Goal: Information Seeking & Learning: Learn about a topic

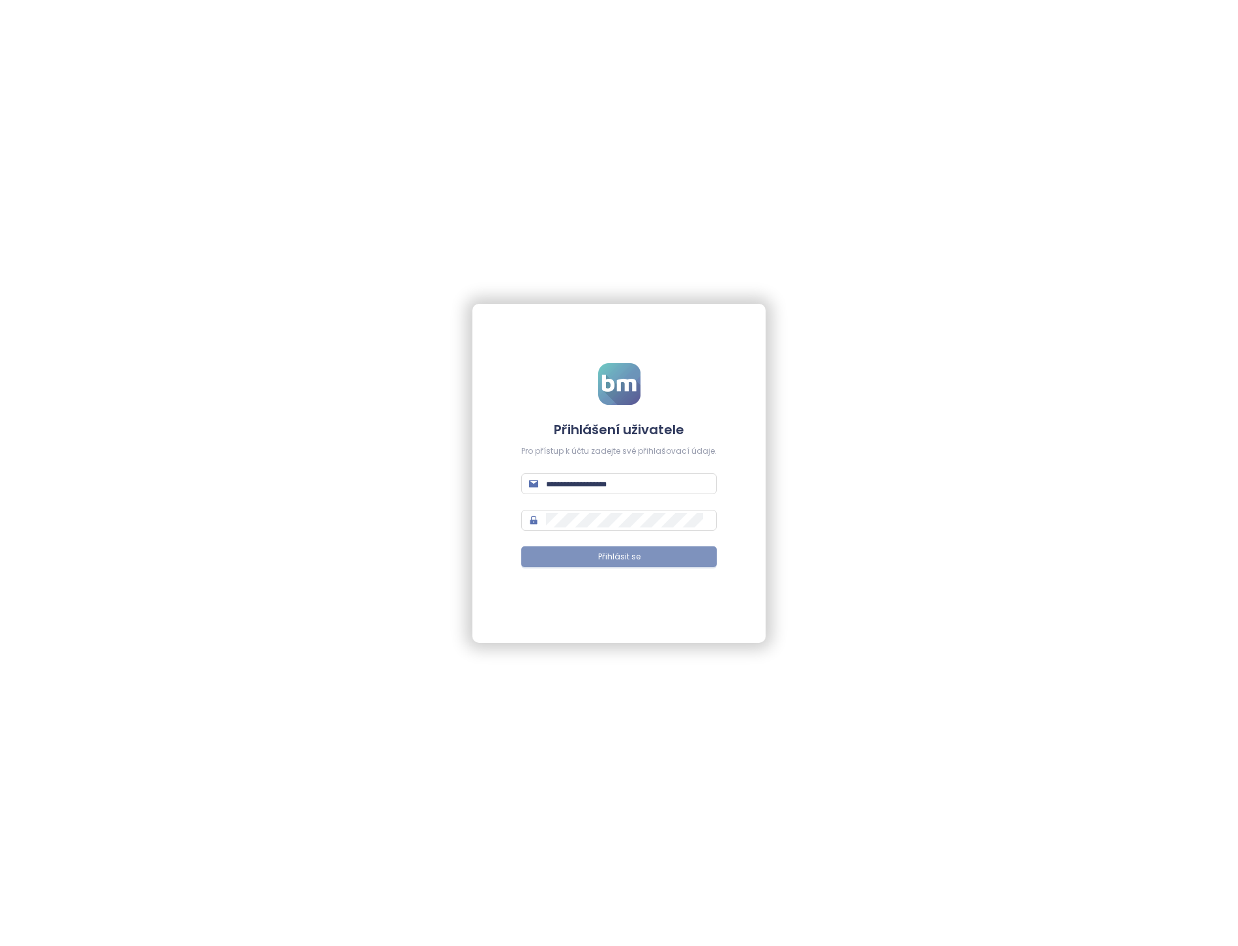
type input "**********"
click at [602, 551] on span "Přihlásit se" at bounding box center [619, 557] width 42 height 12
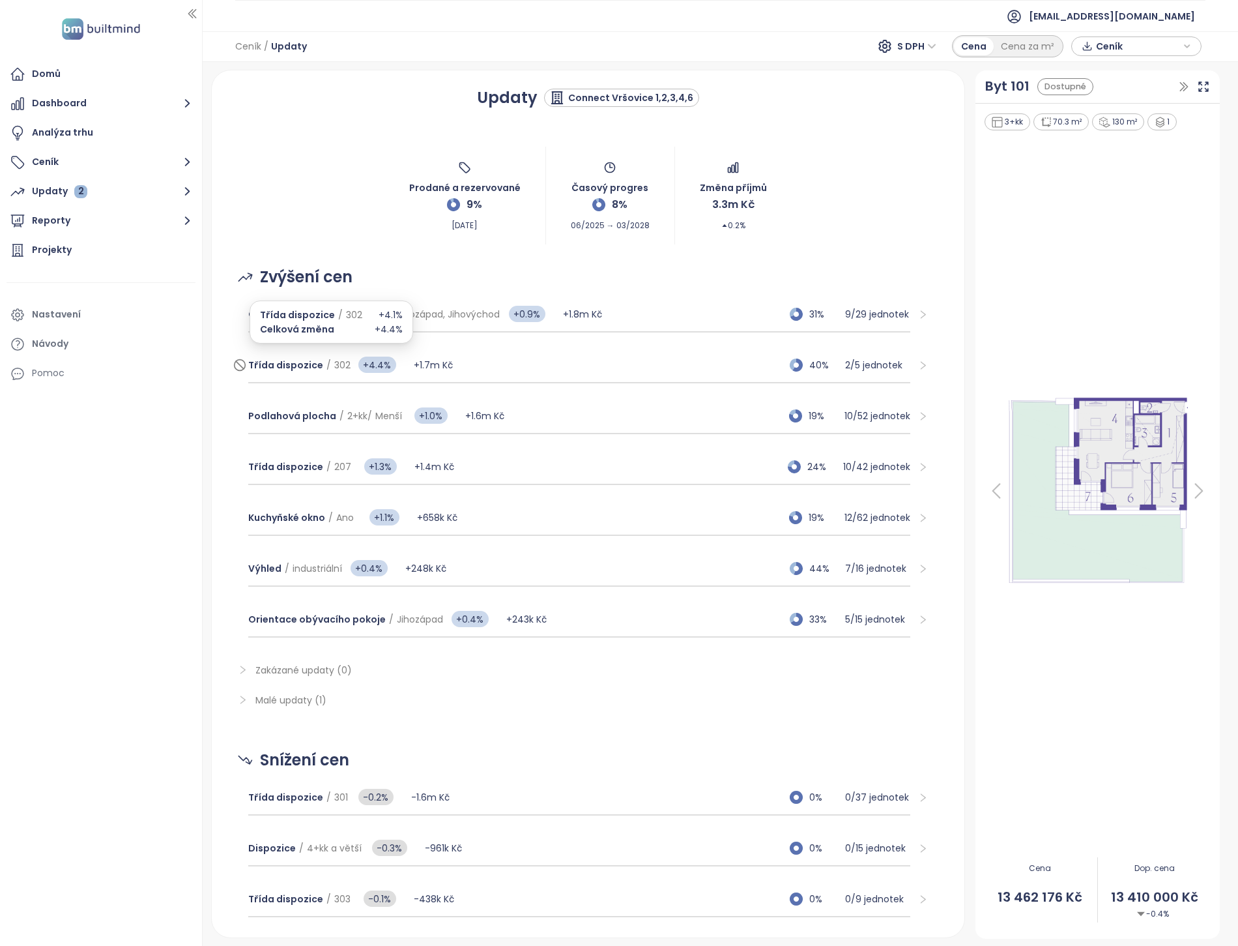
click at [321, 358] on span "Třída dispozice / 302" at bounding box center [299, 365] width 102 height 14
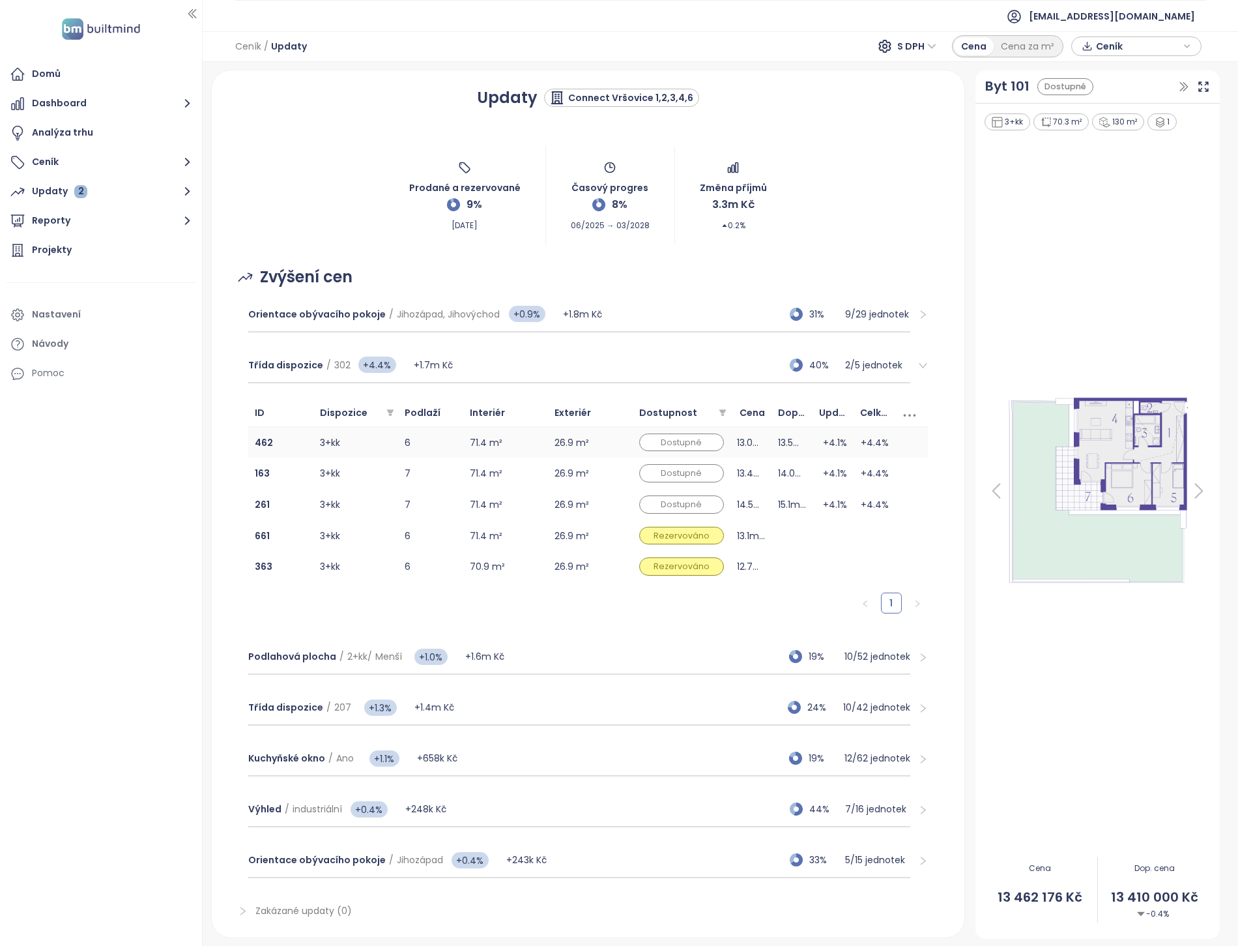
click at [325, 439] on td "3+kk" at bounding box center [356, 442] width 85 height 31
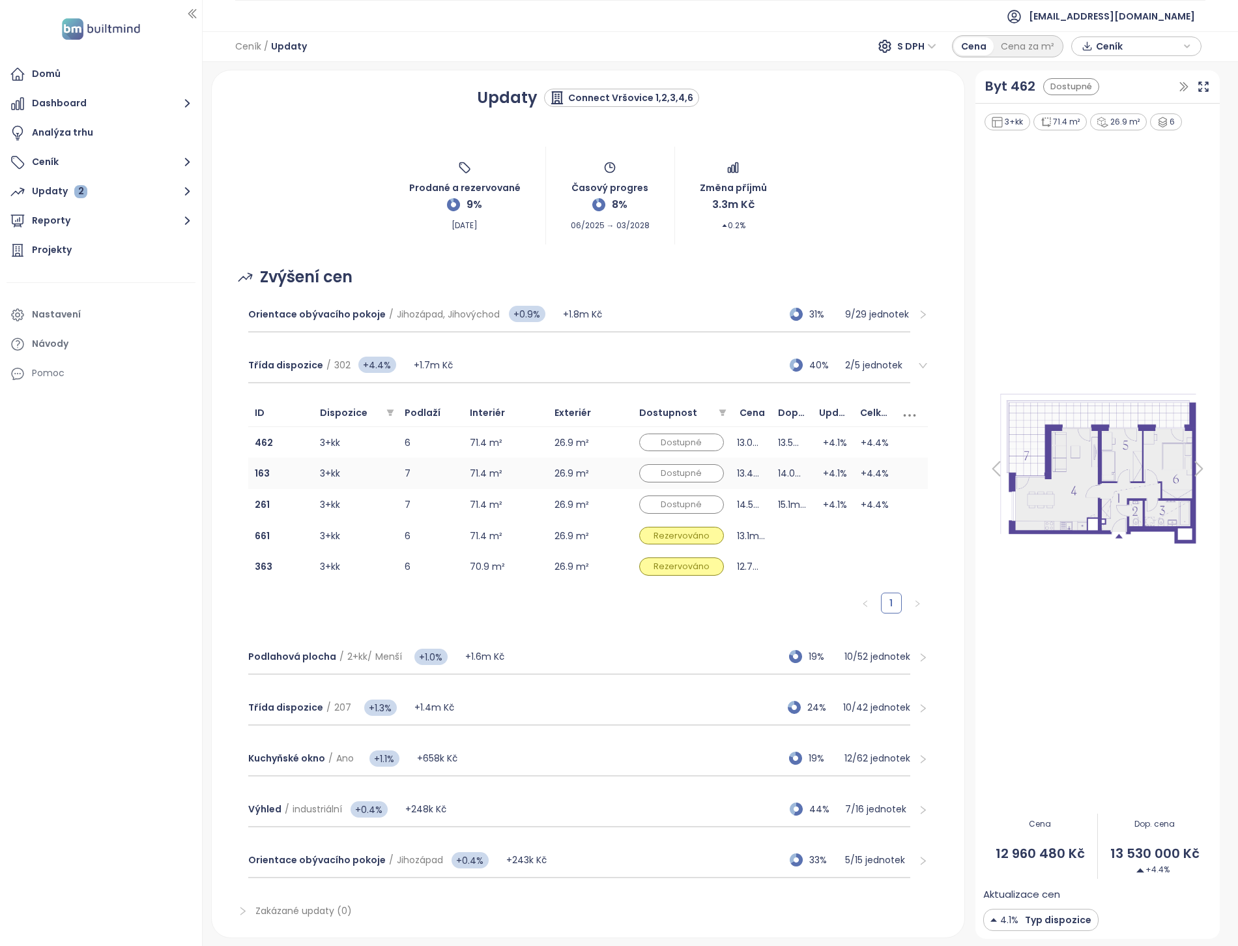
click at [322, 465] on td "3+kk" at bounding box center [356, 473] width 85 height 31
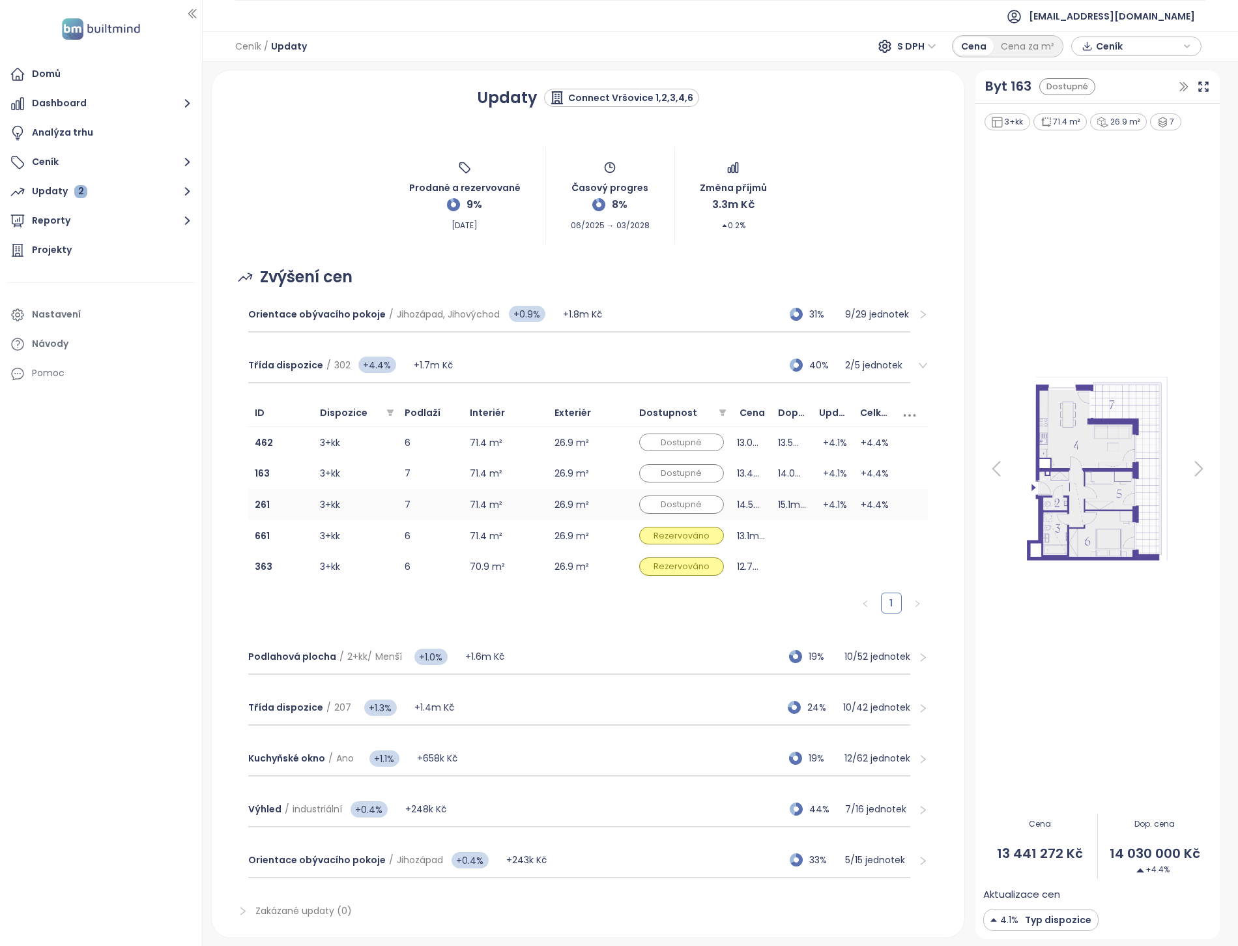
click at [327, 506] on td "3+kk" at bounding box center [356, 504] width 85 height 31
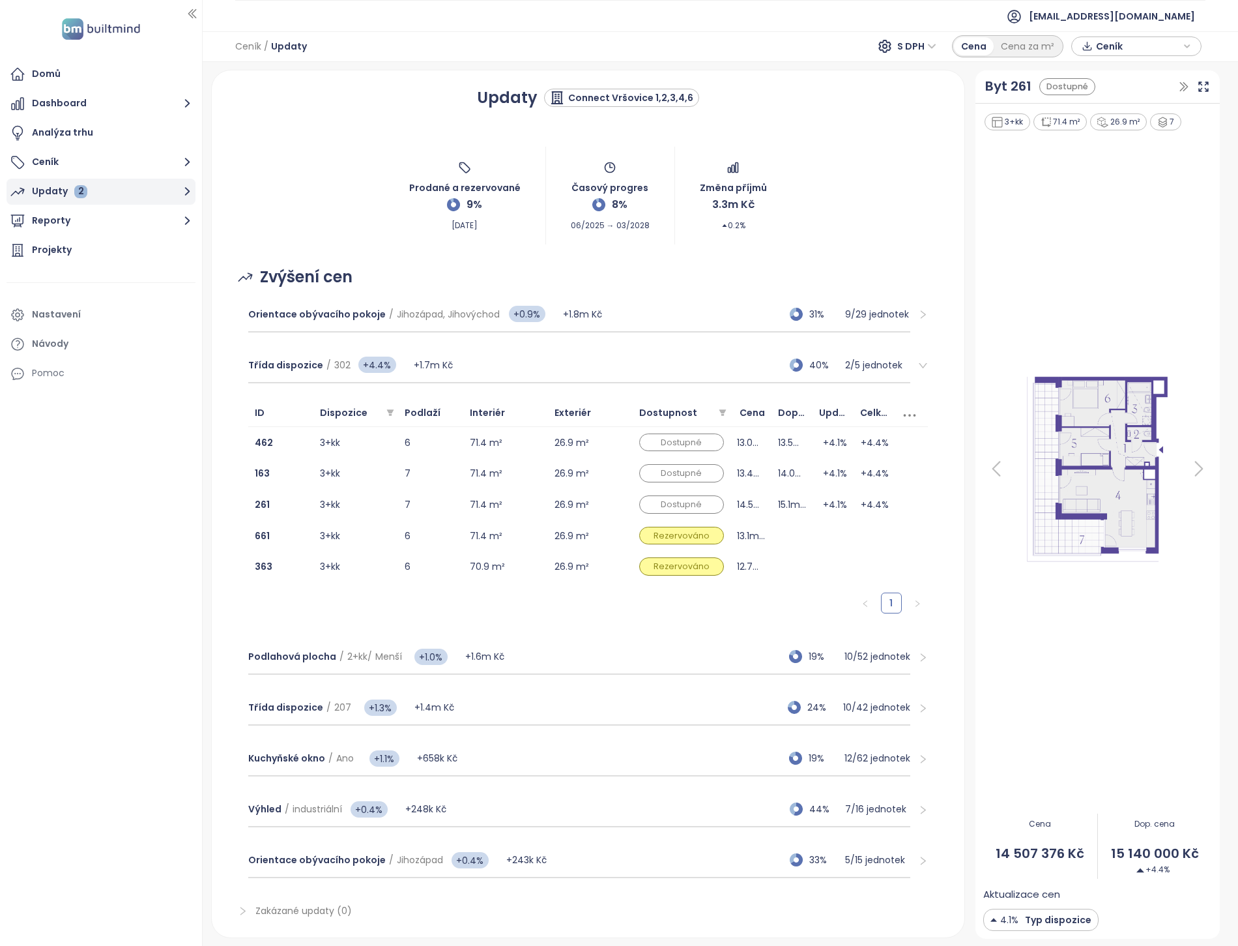
click at [101, 186] on button "Updaty 2" at bounding box center [101, 192] width 189 height 26
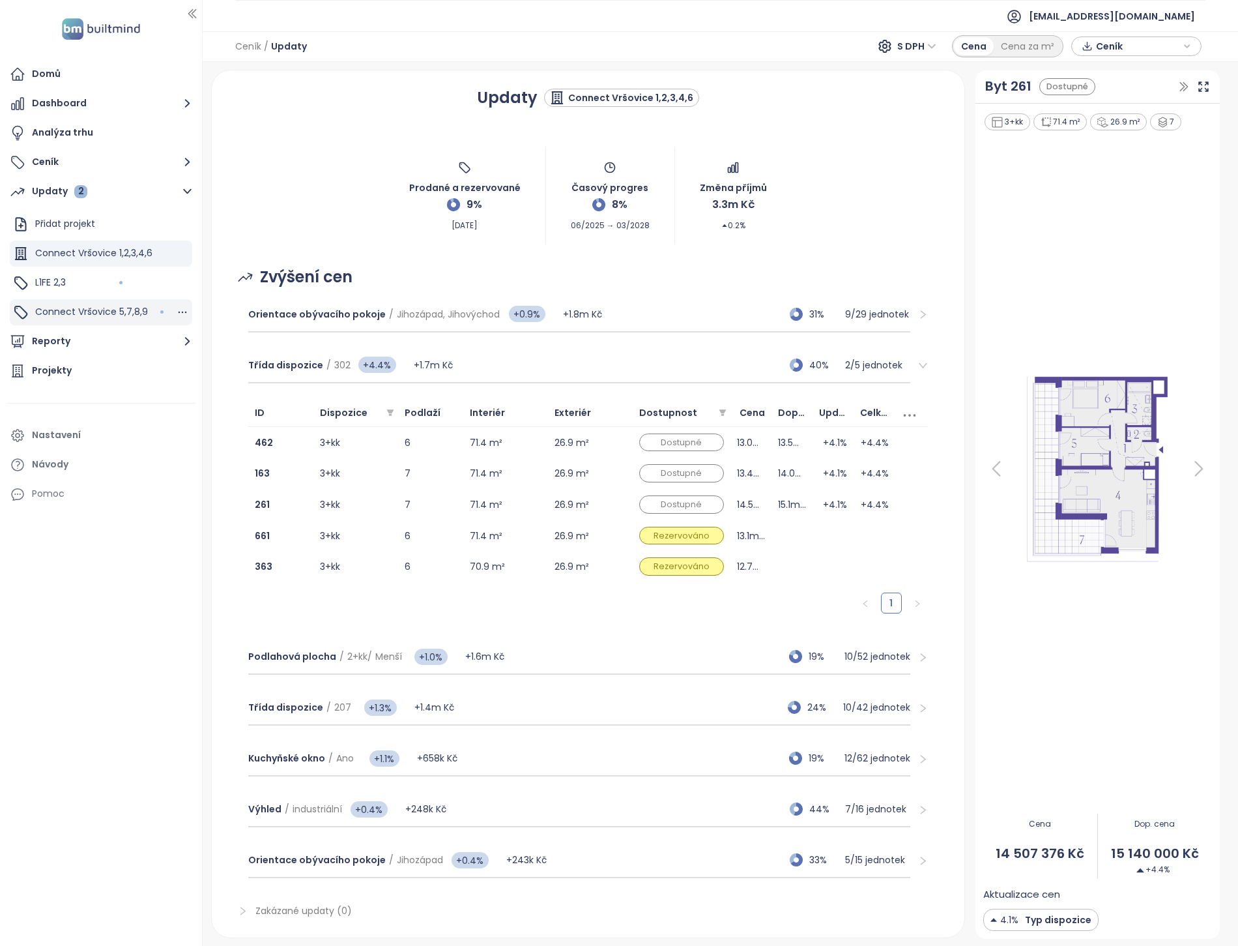
click at [98, 313] on span "Connect Vršovice 5,7,8,9" at bounding box center [91, 311] width 113 height 13
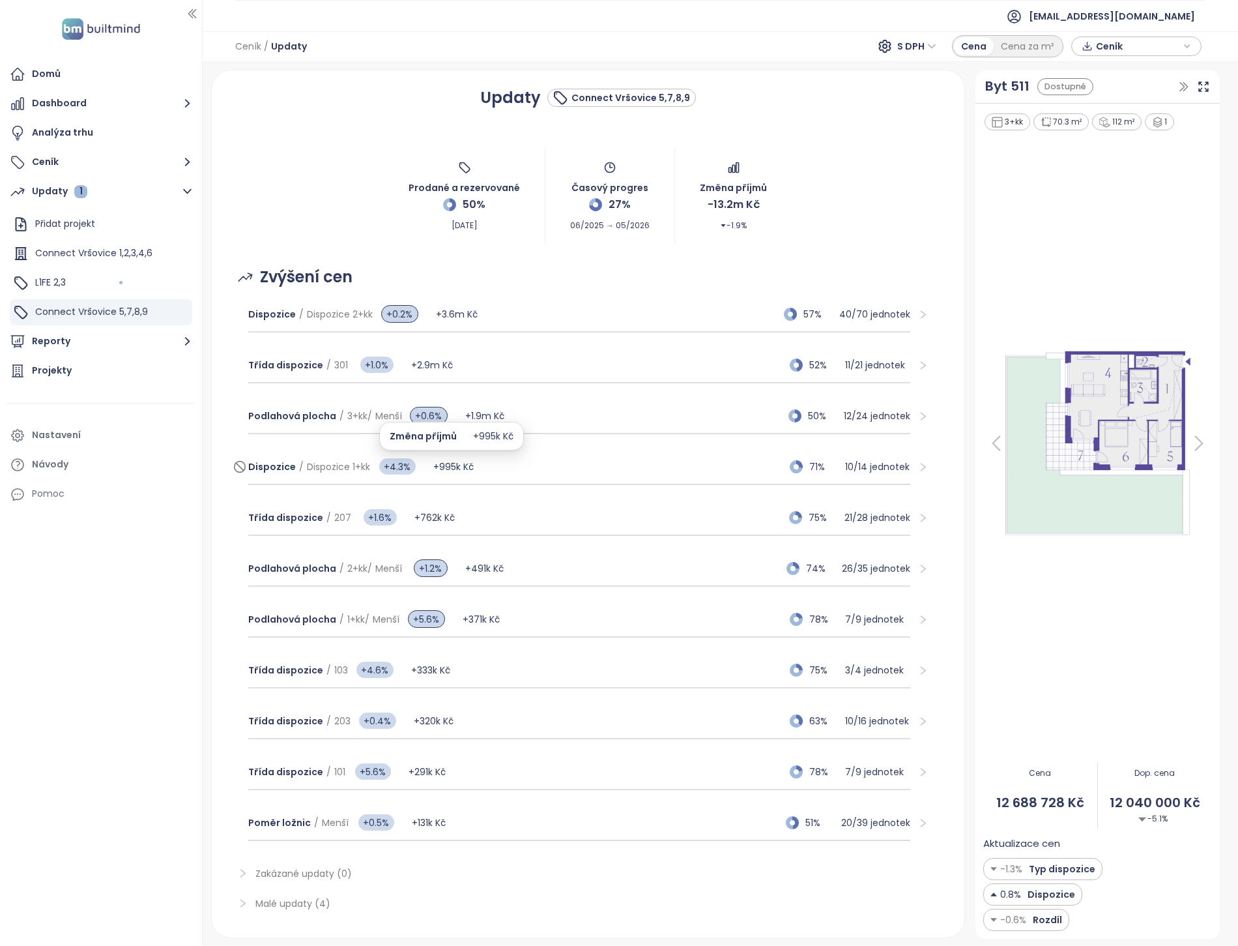
click at [476, 467] on div "Dispozice / Dispozice 1+kk +4.3% +995k Kč 71% 10 / 14 jednotek" at bounding box center [579, 467] width 662 height 35
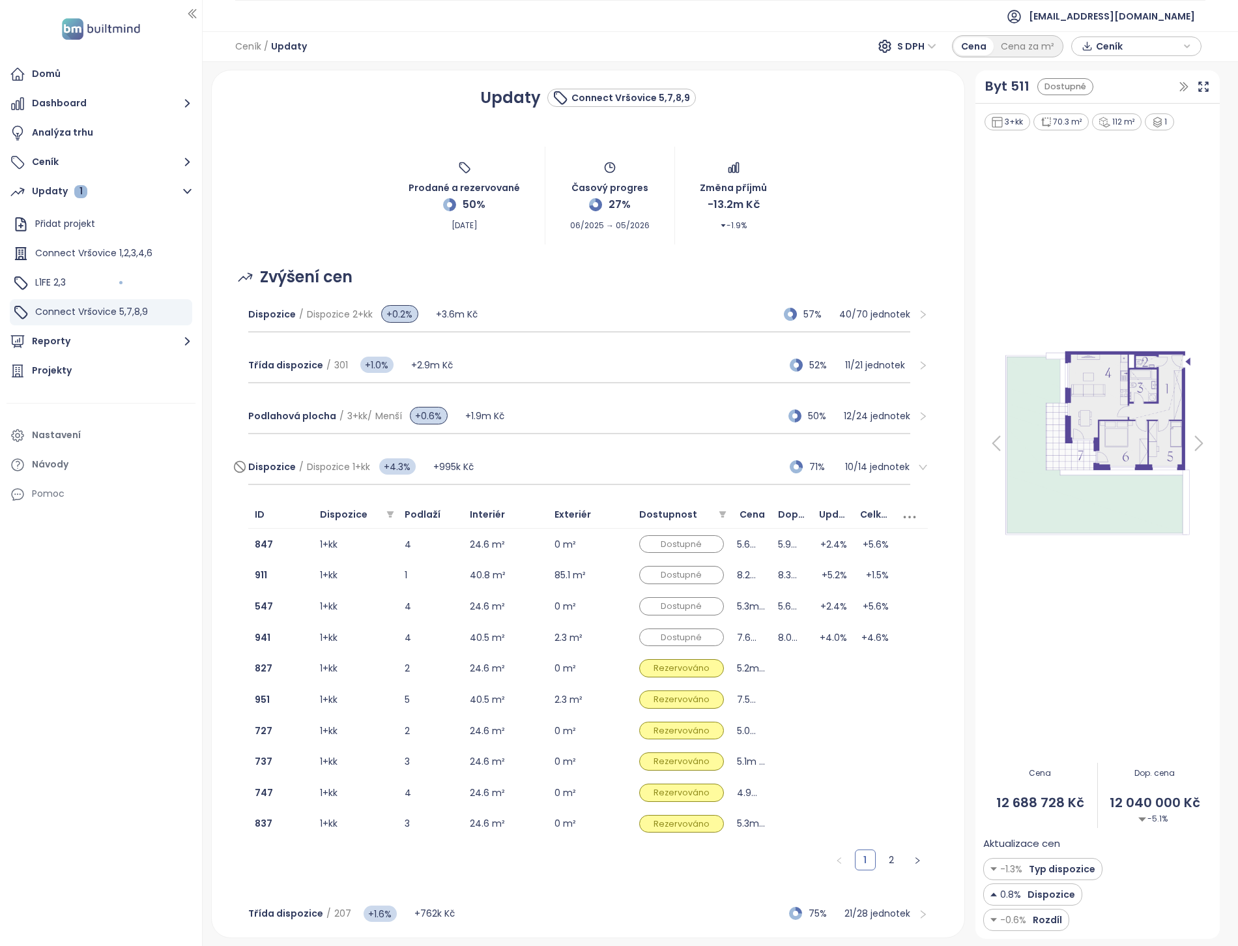
click at [486, 465] on div "Dispozice / Dispozice 1+kk +4.3% +995k Kč 71% 10 / 14 jednotek" at bounding box center [579, 467] width 662 height 35
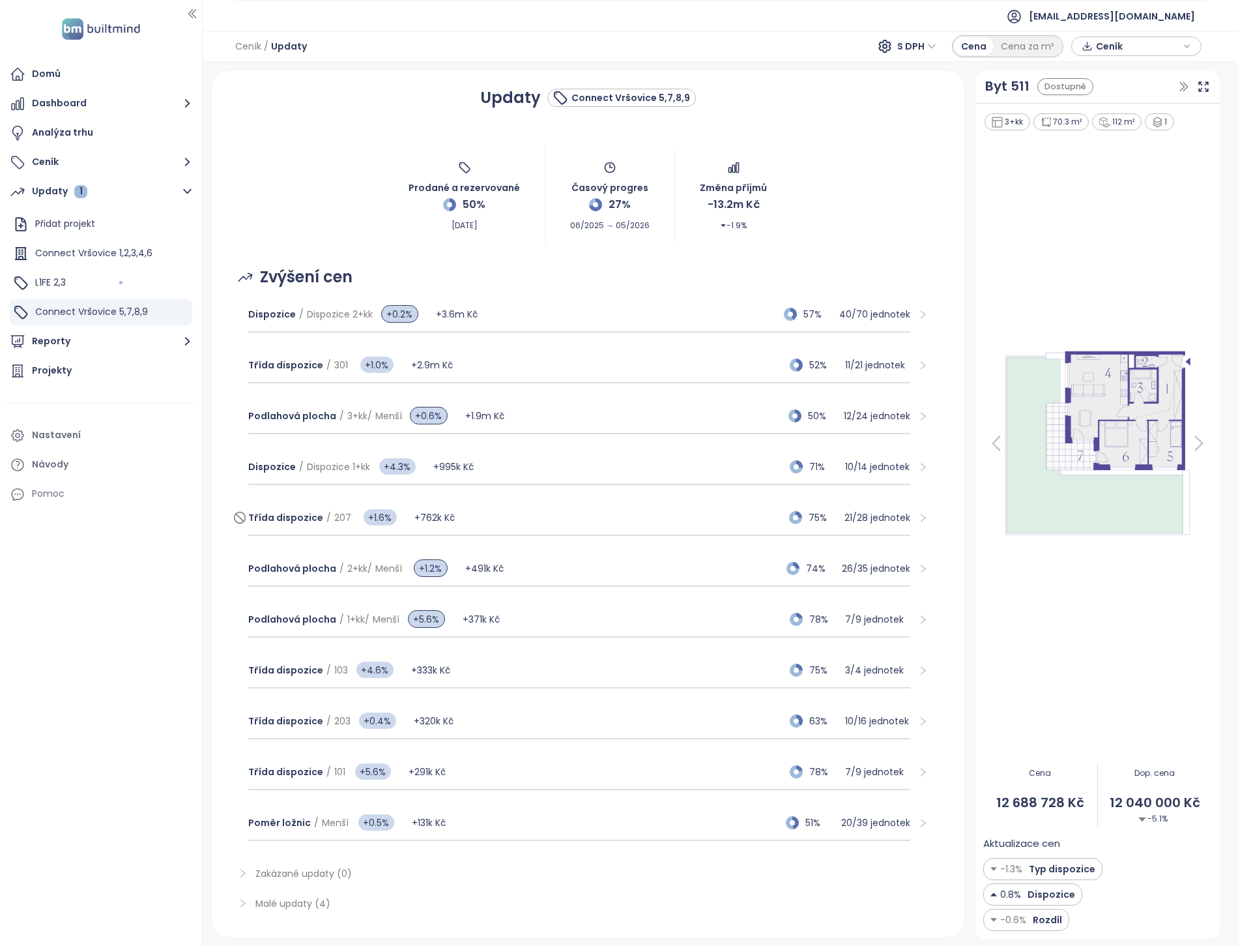
click at [479, 518] on div "Třída dispozice / 207 +1.6% +762k Kč 75% 21 / 28 jednotek" at bounding box center [579, 518] width 662 height 35
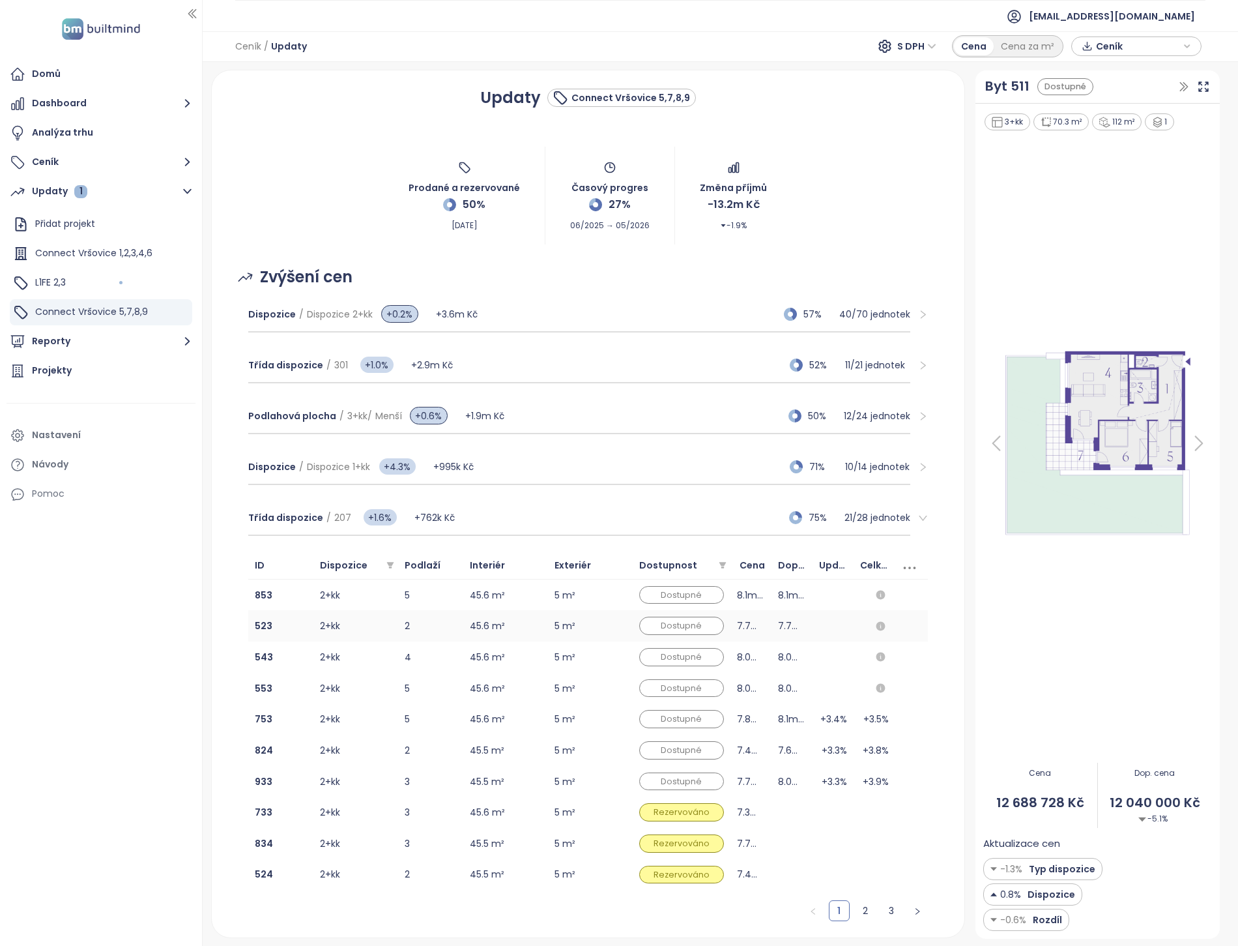
click at [471, 610] on td "45.6 m²" at bounding box center [505, 625] width 85 height 31
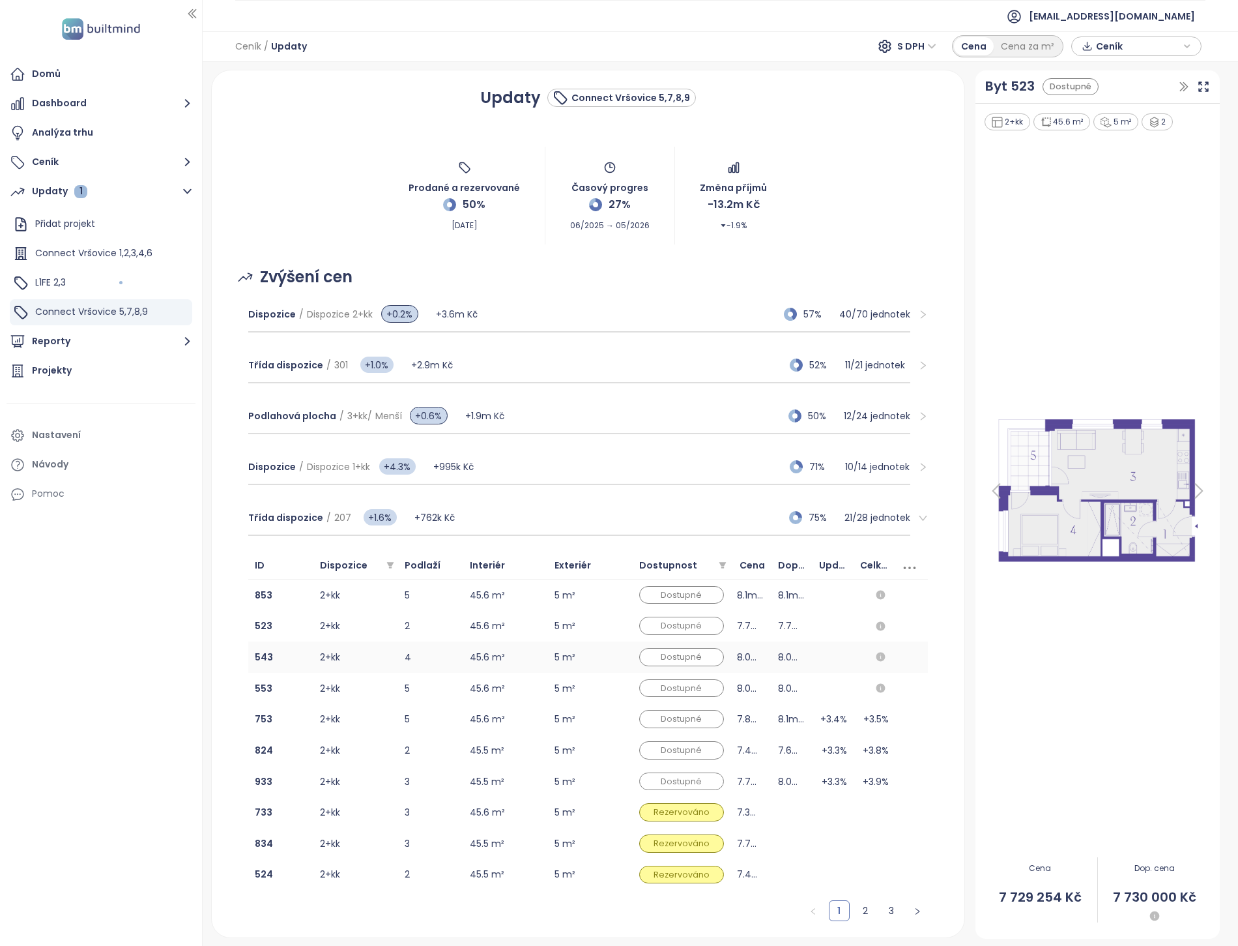
click at [474, 665] on td "45.6 m²" at bounding box center [505, 656] width 85 height 31
click at [473, 714] on td "45.6 m²" at bounding box center [505, 718] width 85 height 31
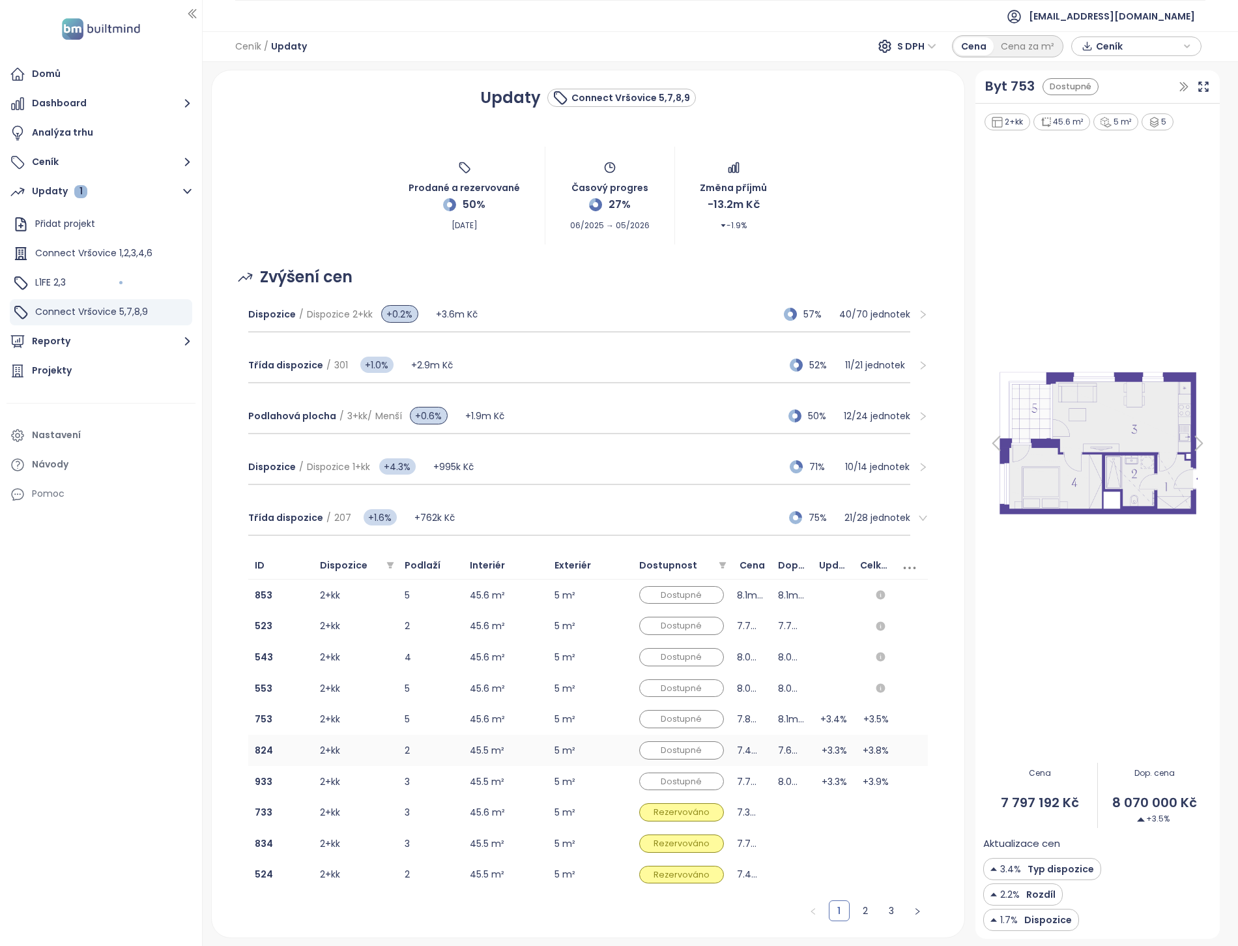
click at [476, 752] on td "45.5 m²" at bounding box center [505, 750] width 85 height 31
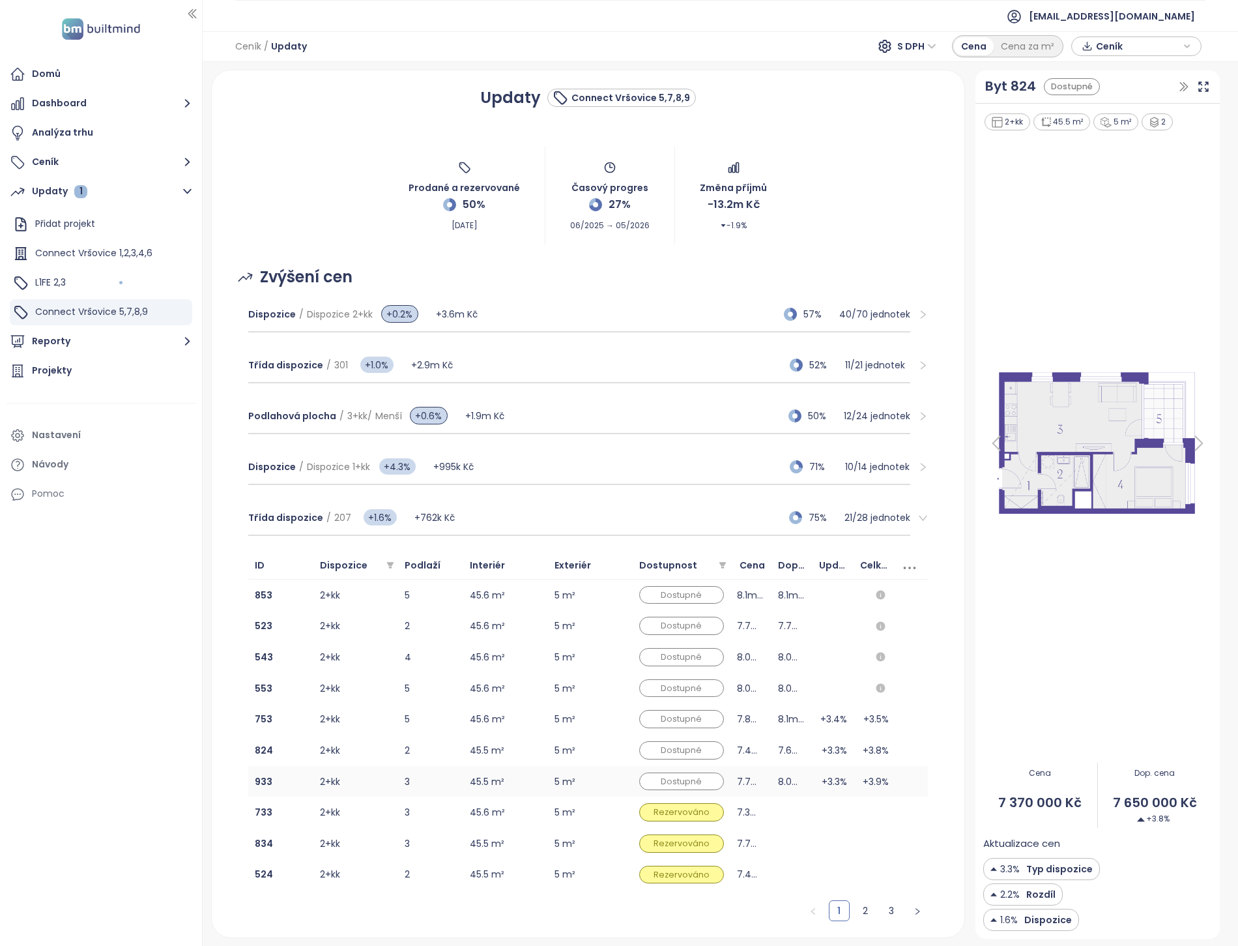
click at [476, 777] on td "45.5 m²" at bounding box center [505, 781] width 85 height 31
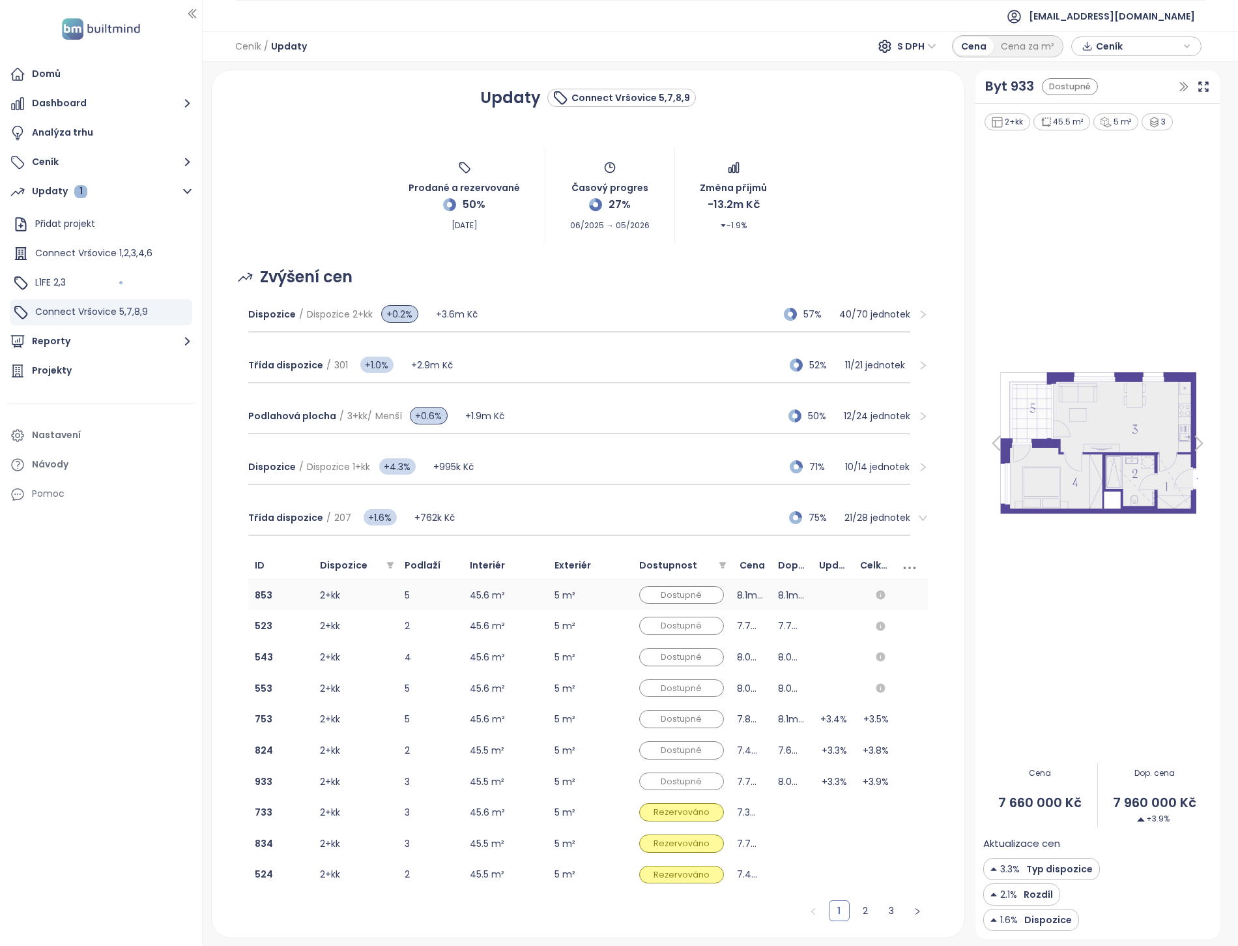
click at [484, 604] on td "45.6 m²" at bounding box center [505, 594] width 85 height 31
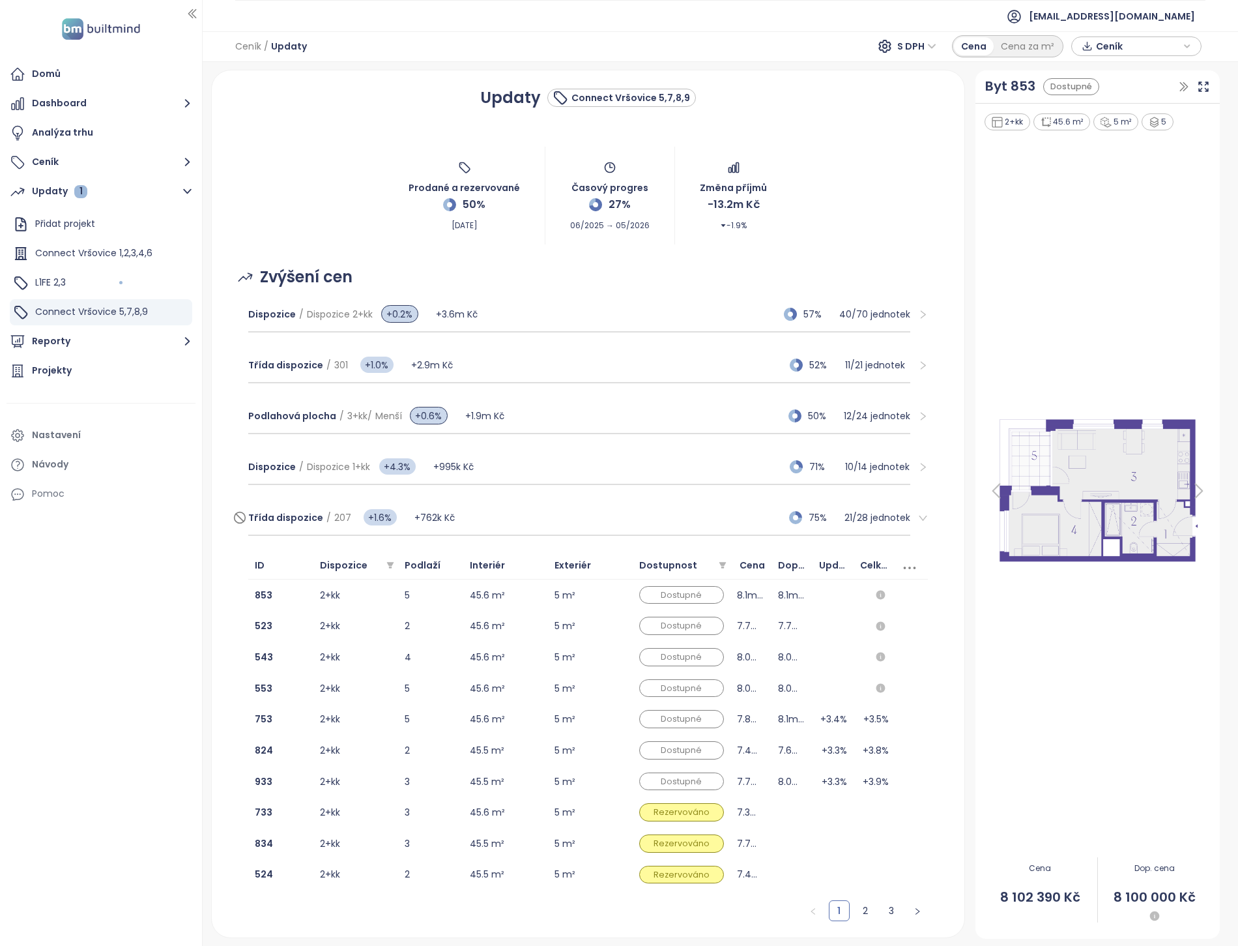
click at [460, 525] on div "Třída dispozice / 207 +1.6% +762k Kč 75% 21 / 28 jednotek" at bounding box center [579, 518] width 662 height 35
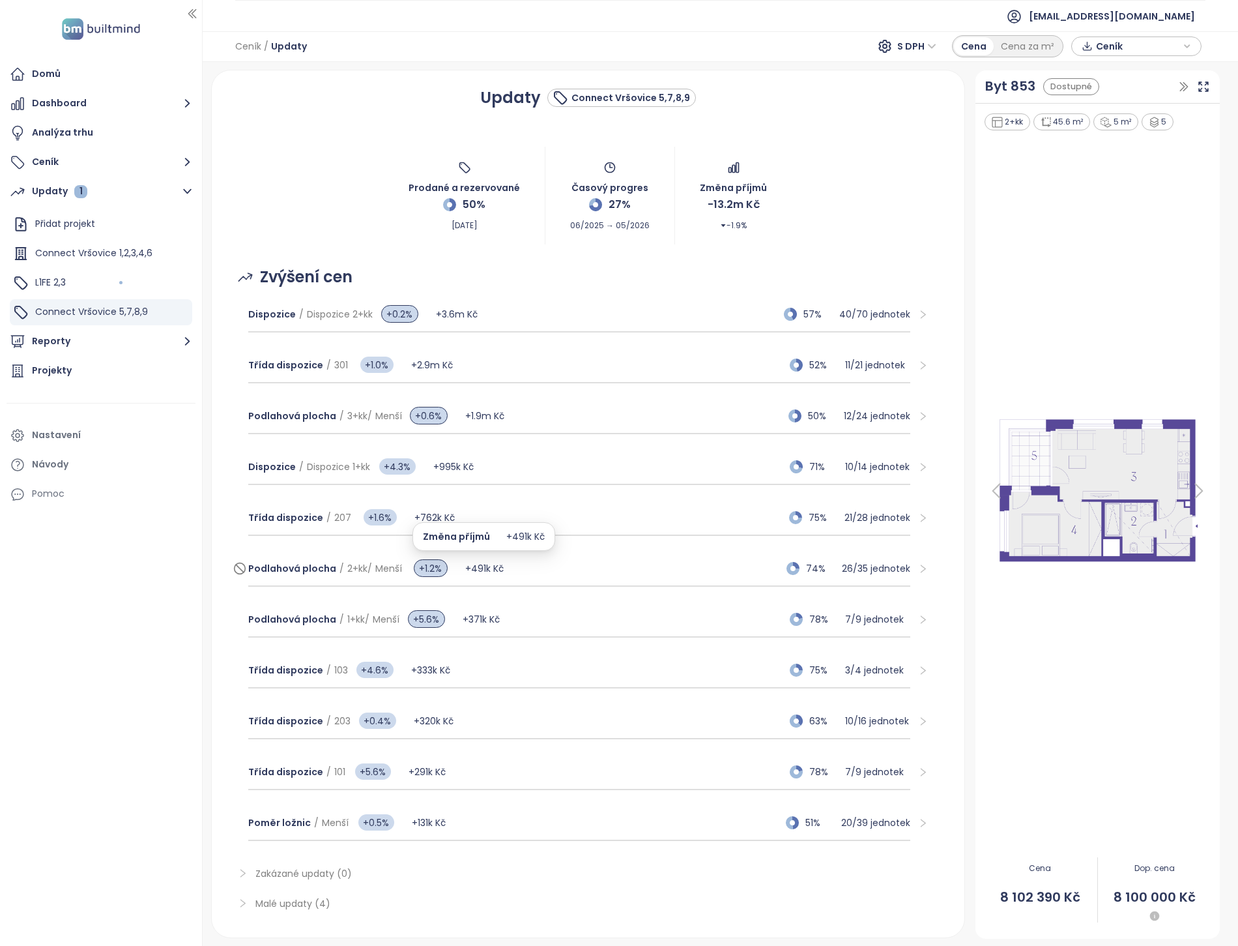
click at [478, 562] on span "+491k Kč" at bounding box center [484, 568] width 38 height 13
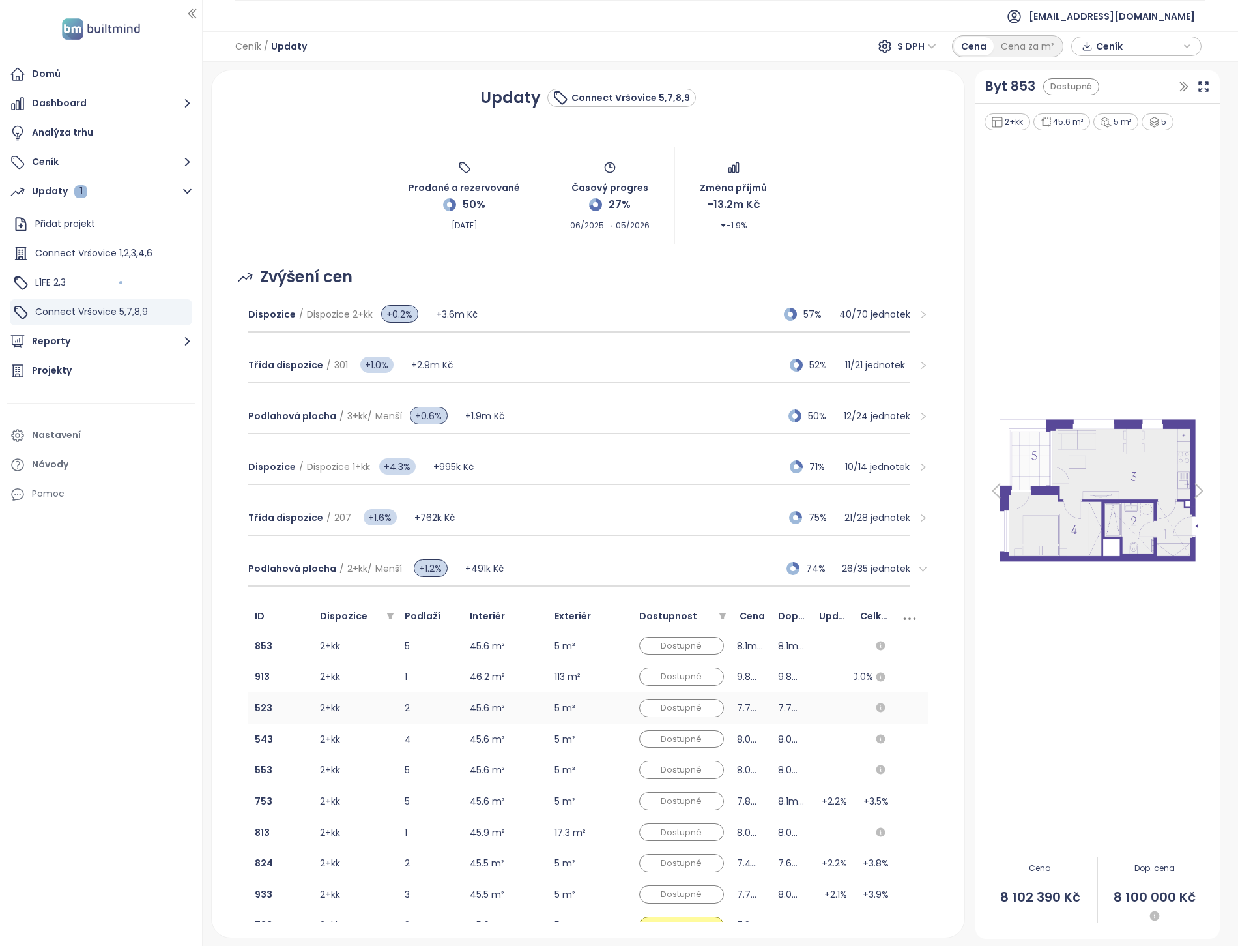
click at [493, 705] on td "45.6 m²" at bounding box center [505, 707] width 85 height 31
click at [488, 742] on td "45.6 m²" at bounding box center [505, 738] width 85 height 31
click at [488, 791] on td "45.6 m²" at bounding box center [505, 800] width 85 height 31
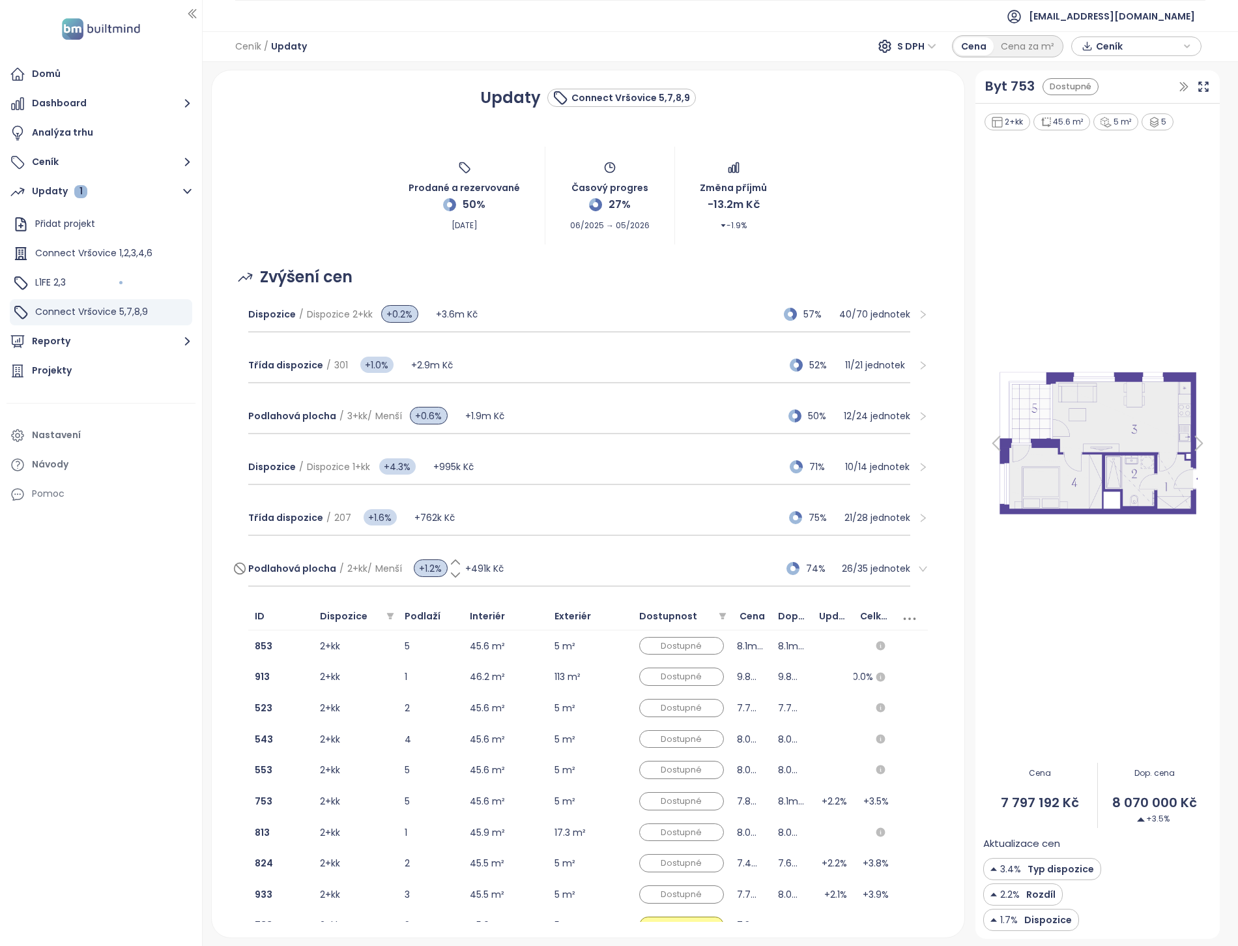
click at [420, 561] on span "+1.2%" at bounding box center [431, 568] width 34 height 18
click at [488, 569] on span "+491k Kč" at bounding box center [484, 568] width 38 height 13
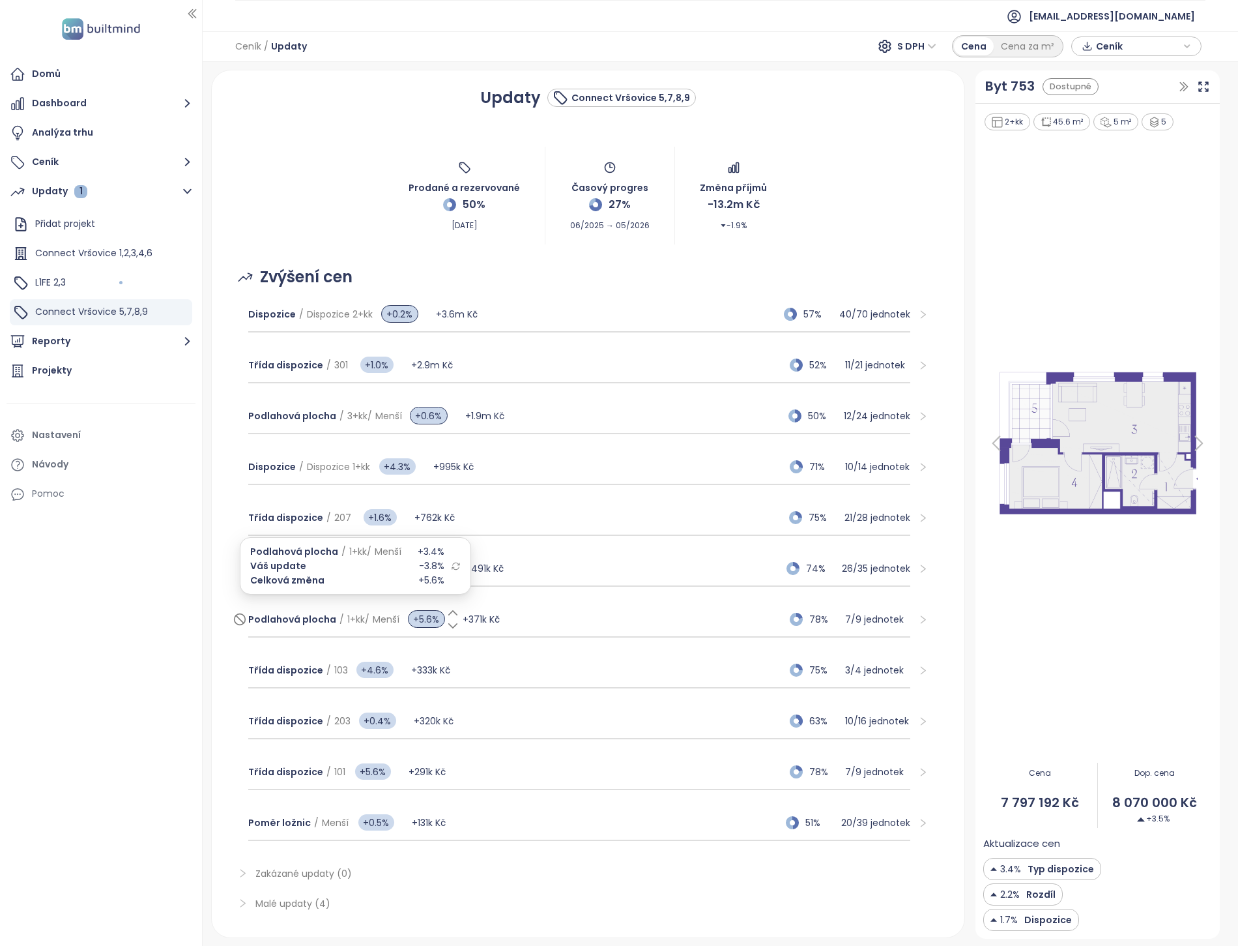
click at [422, 617] on span "+5.6%" at bounding box center [426, 619] width 37 height 18
click at [492, 617] on span "+371k Kč" at bounding box center [481, 619] width 37 height 13
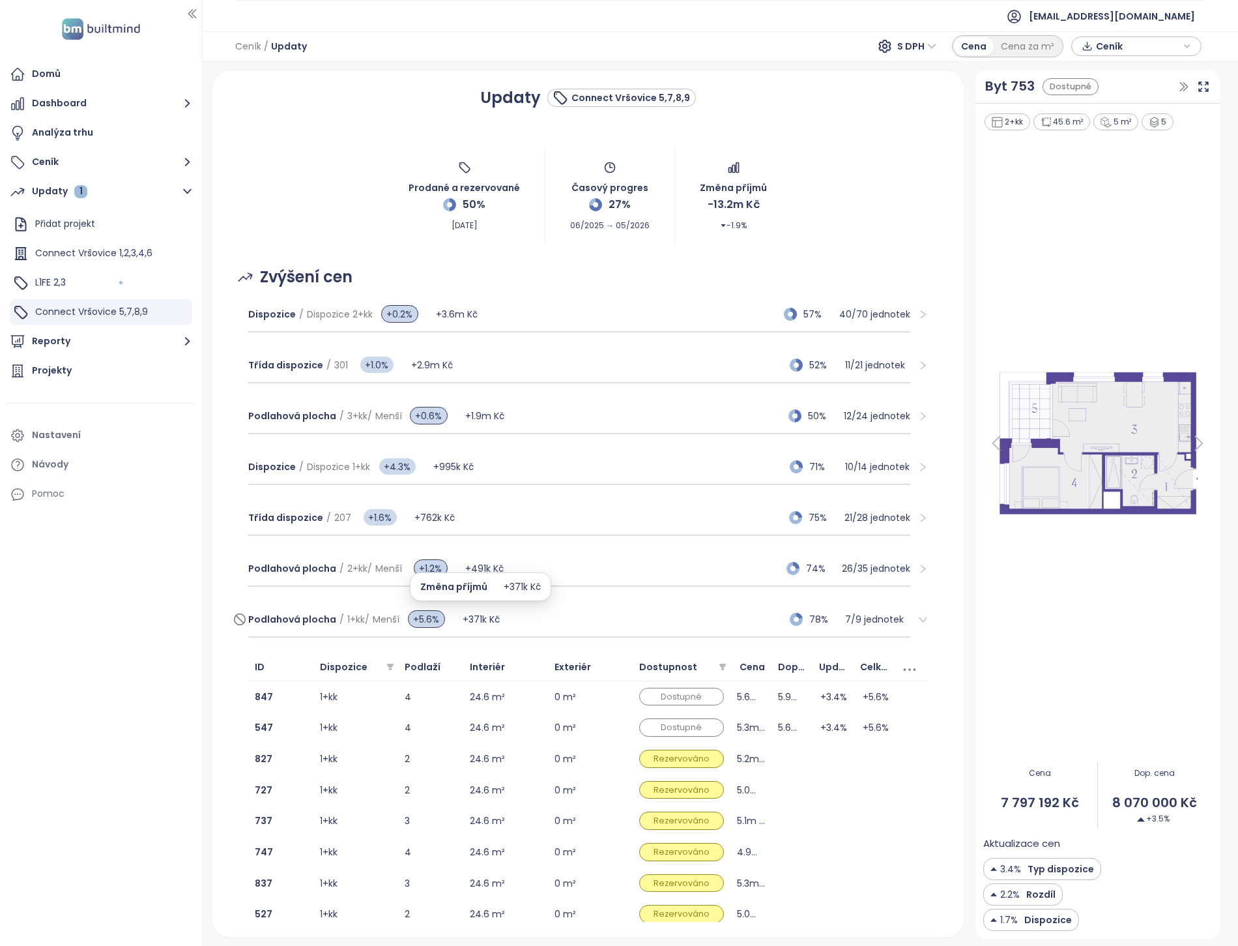
click at [494, 613] on span "+371k Kč" at bounding box center [481, 619] width 37 height 13
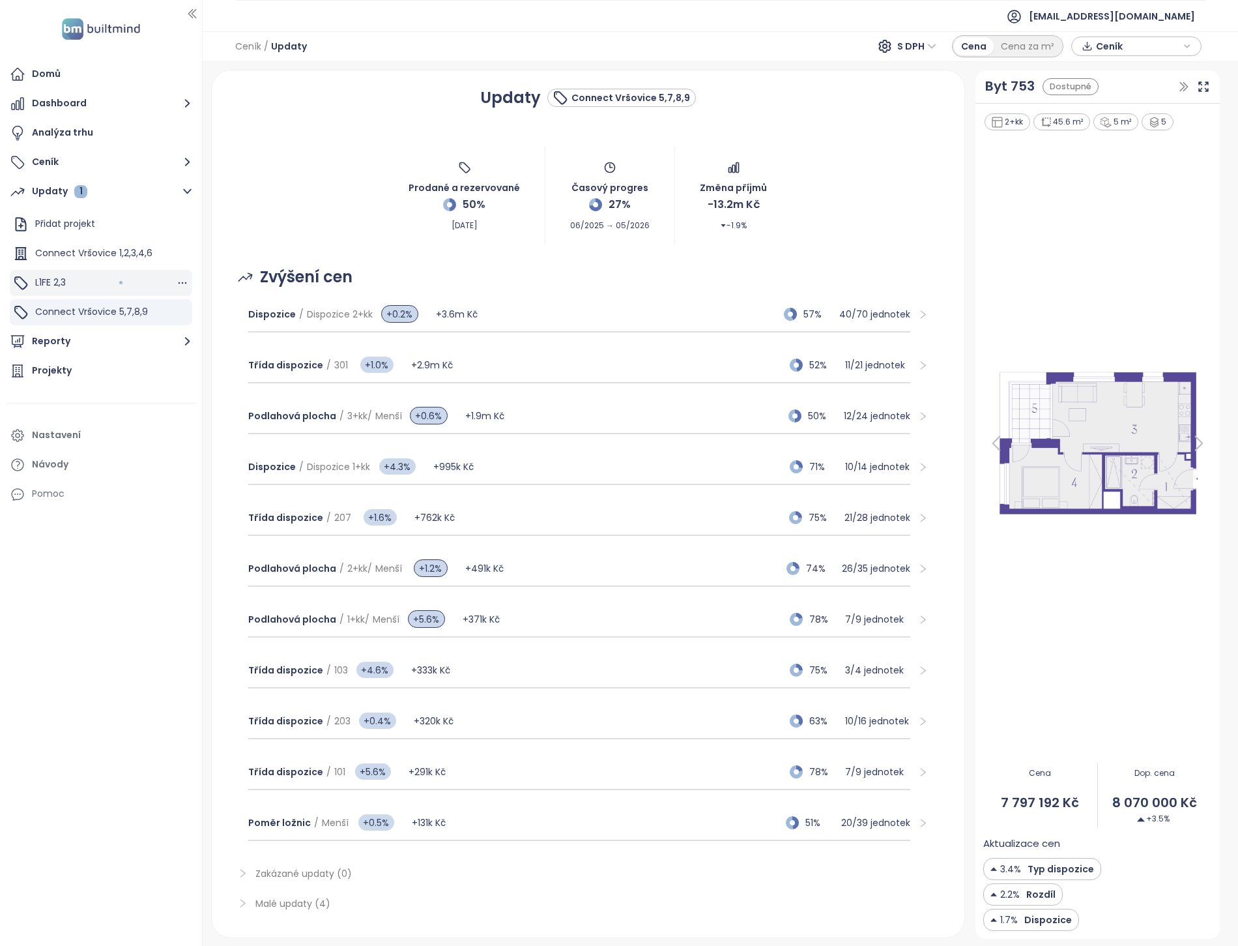
click at [72, 282] on div "L1FE 2,3" at bounding box center [101, 283] width 182 height 26
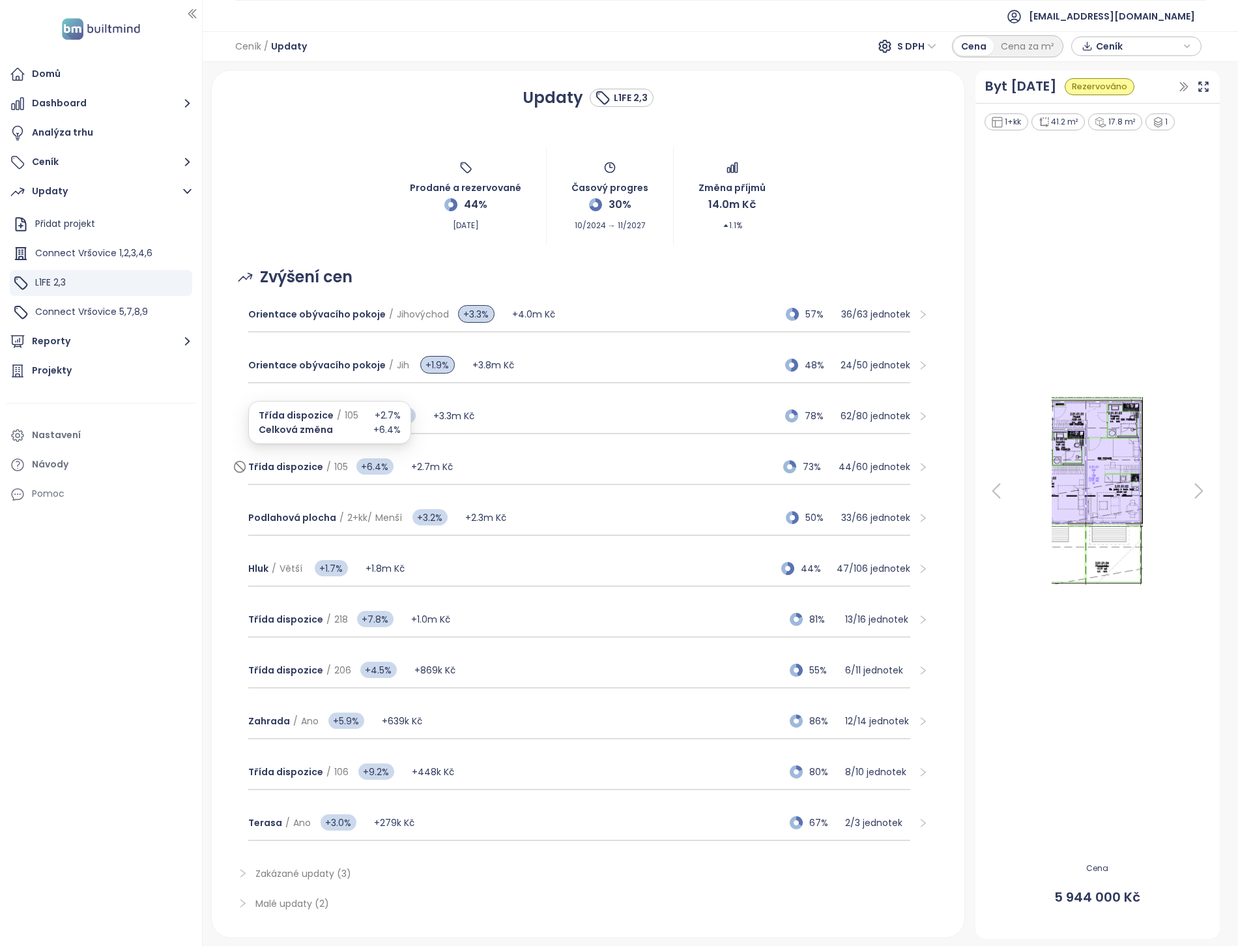
click at [315, 463] on span "Třída dispozice" at bounding box center [285, 466] width 75 height 13
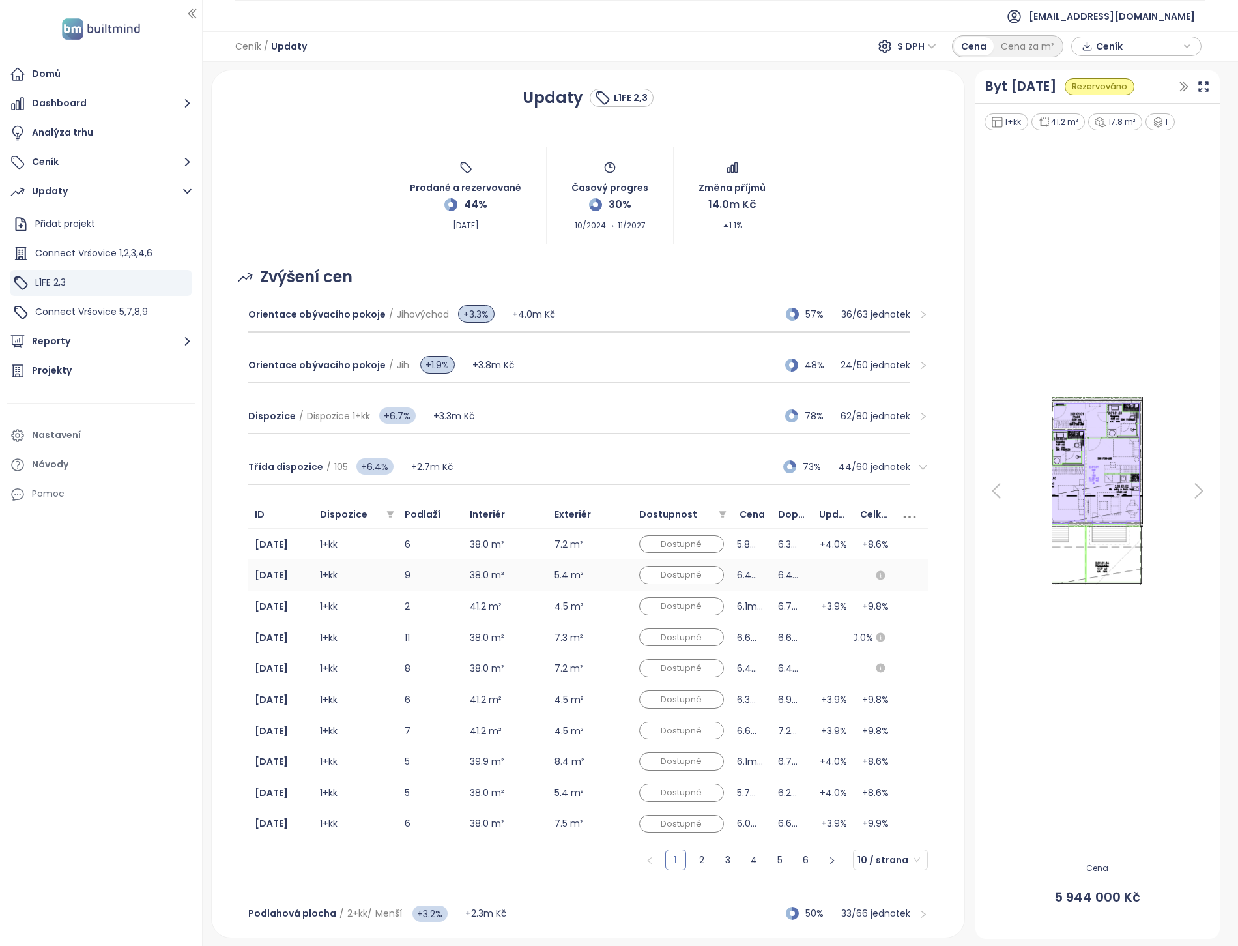
click at [493, 572] on td "38.0 m²" at bounding box center [505, 574] width 85 height 31
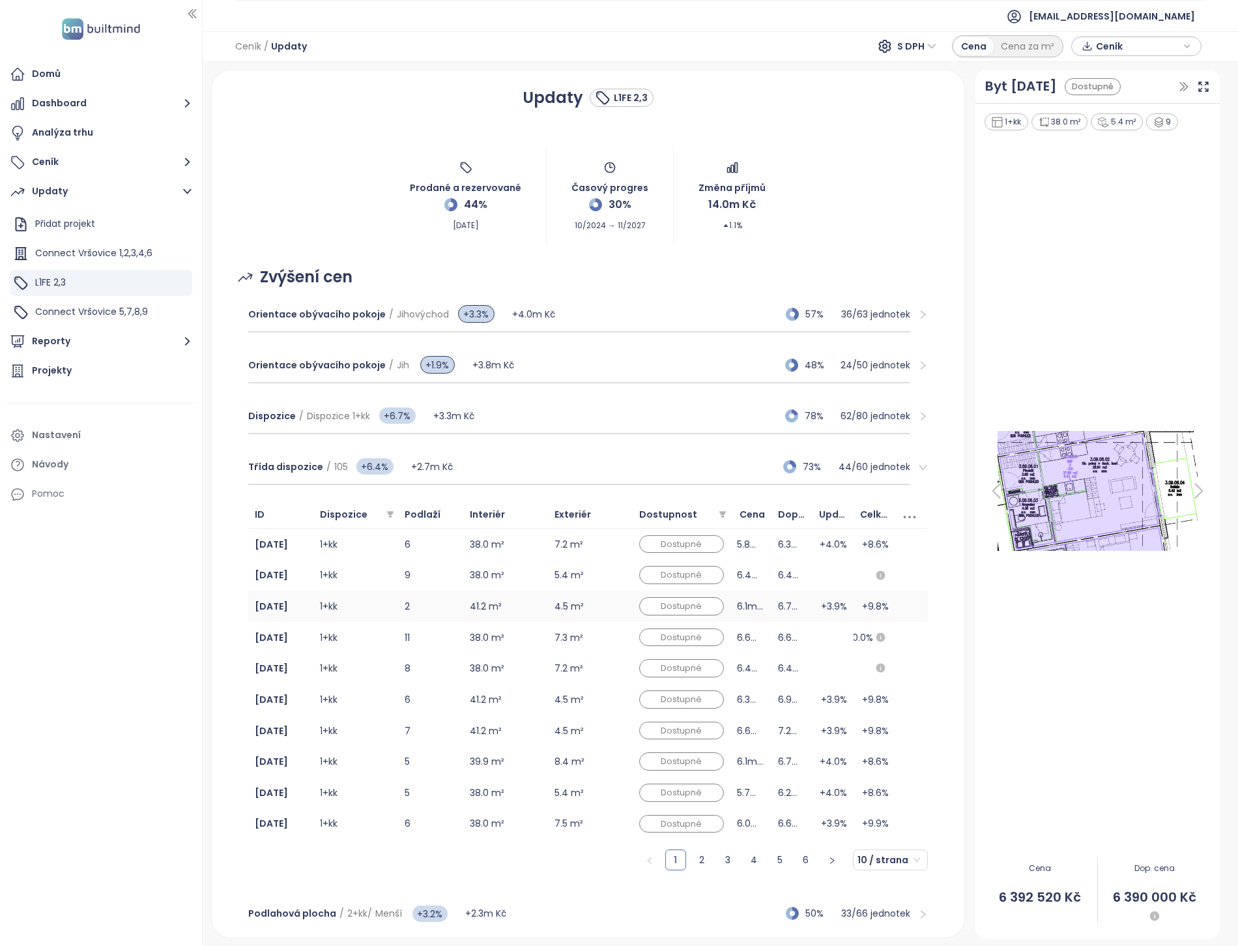
click at [490, 602] on td "41.2 m²" at bounding box center [505, 606] width 85 height 31
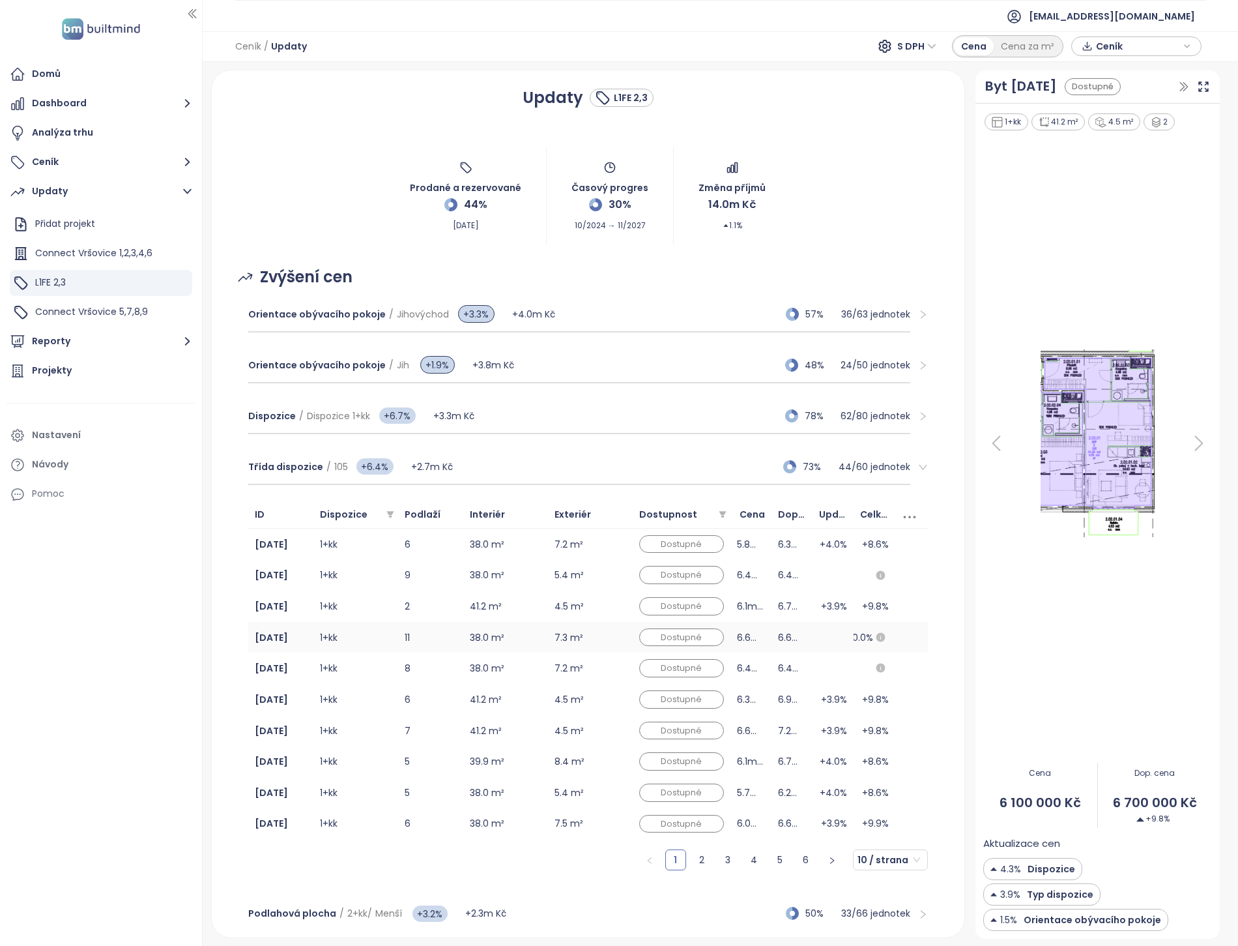
click at [486, 634] on td "38.0 m²" at bounding box center [505, 637] width 85 height 31
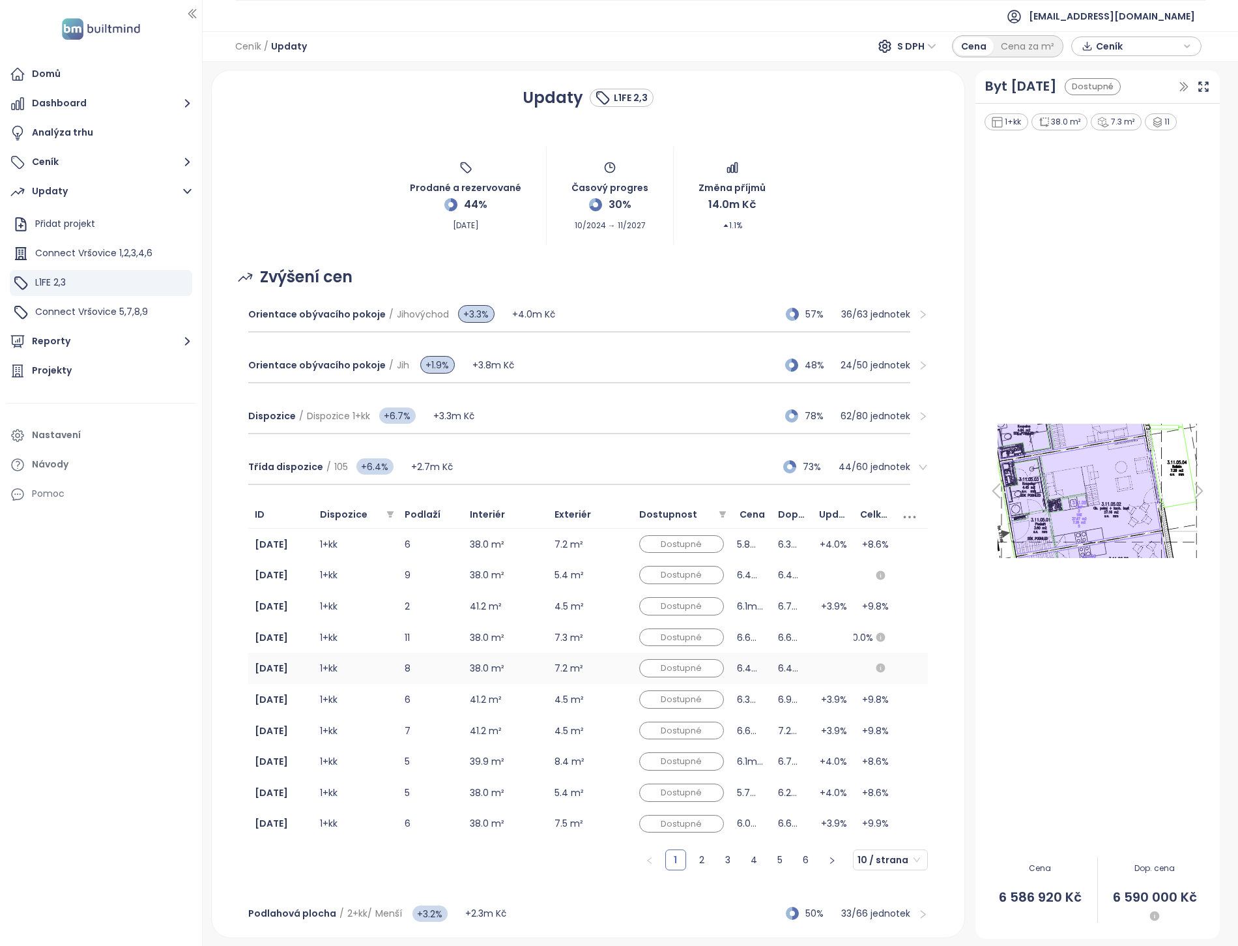
click at [485, 671] on td "38.0 m²" at bounding box center [505, 667] width 85 height 31
click at [473, 723] on td "41.2 m²" at bounding box center [505, 730] width 85 height 31
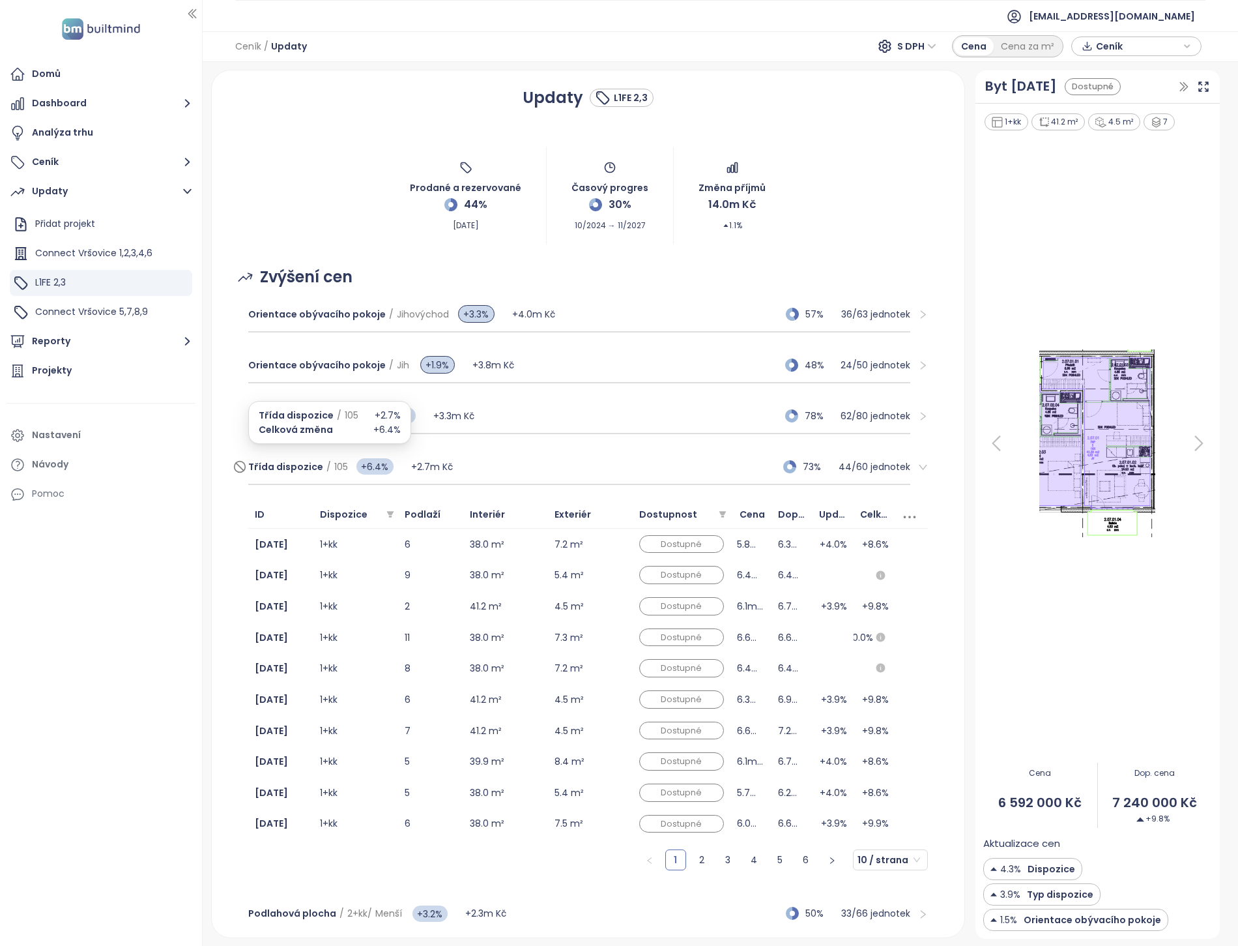
click at [282, 465] on span "Třída dispozice" at bounding box center [285, 466] width 75 height 13
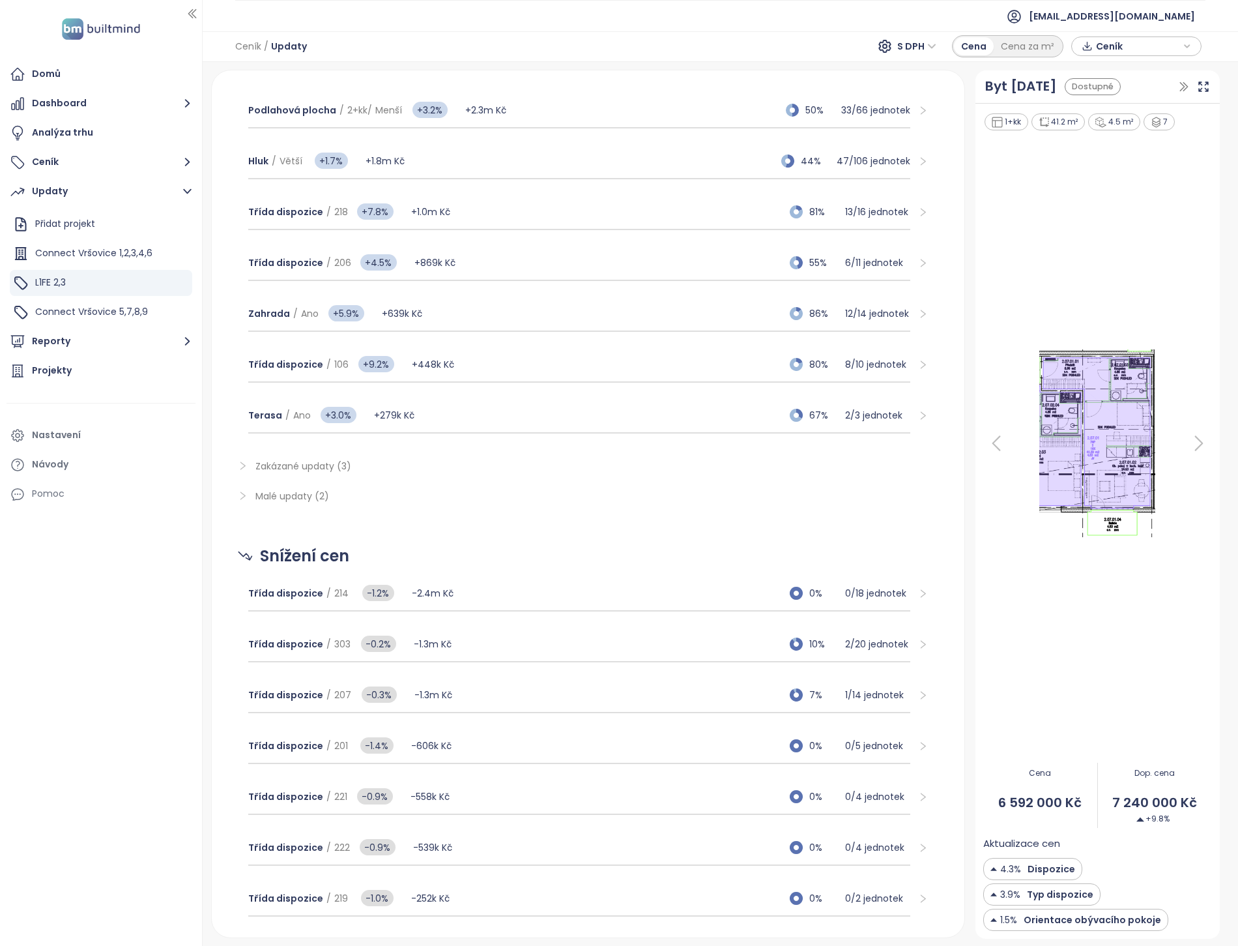
scroll to position [431, 0]
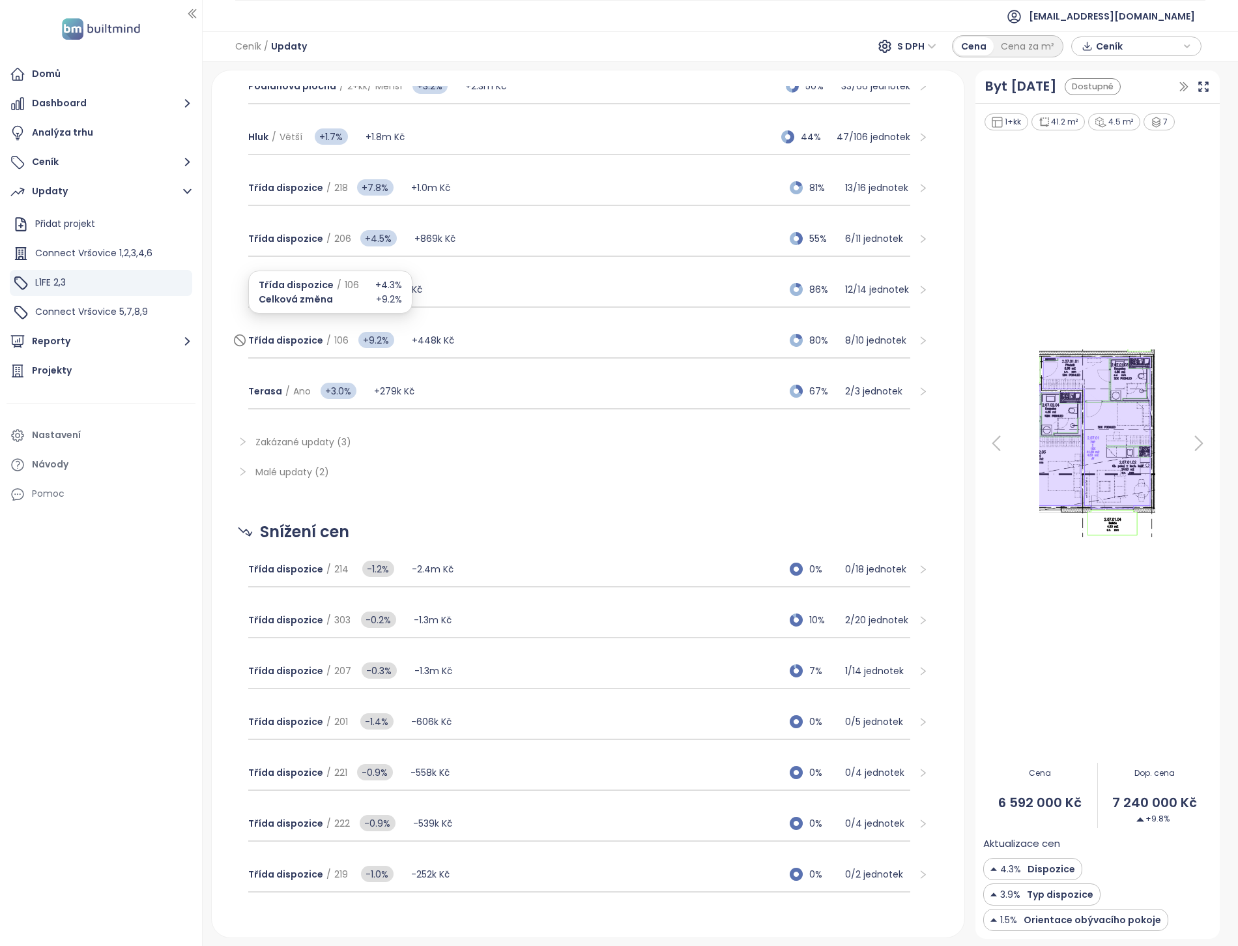
click at [313, 334] on span "Třída dispozice" at bounding box center [285, 340] width 75 height 13
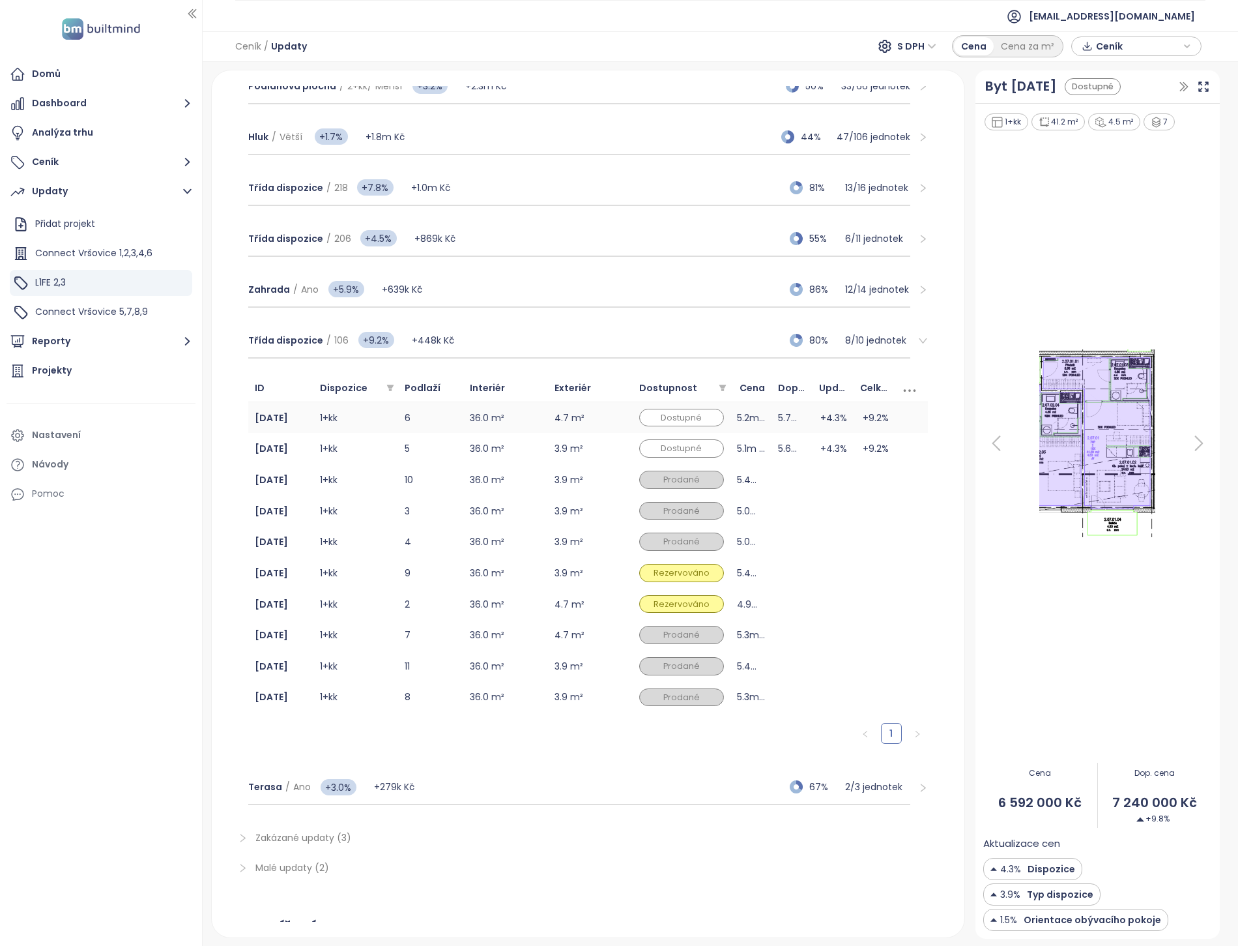
click at [491, 413] on td "36.0 m²" at bounding box center [505, 417] width 85 height 31
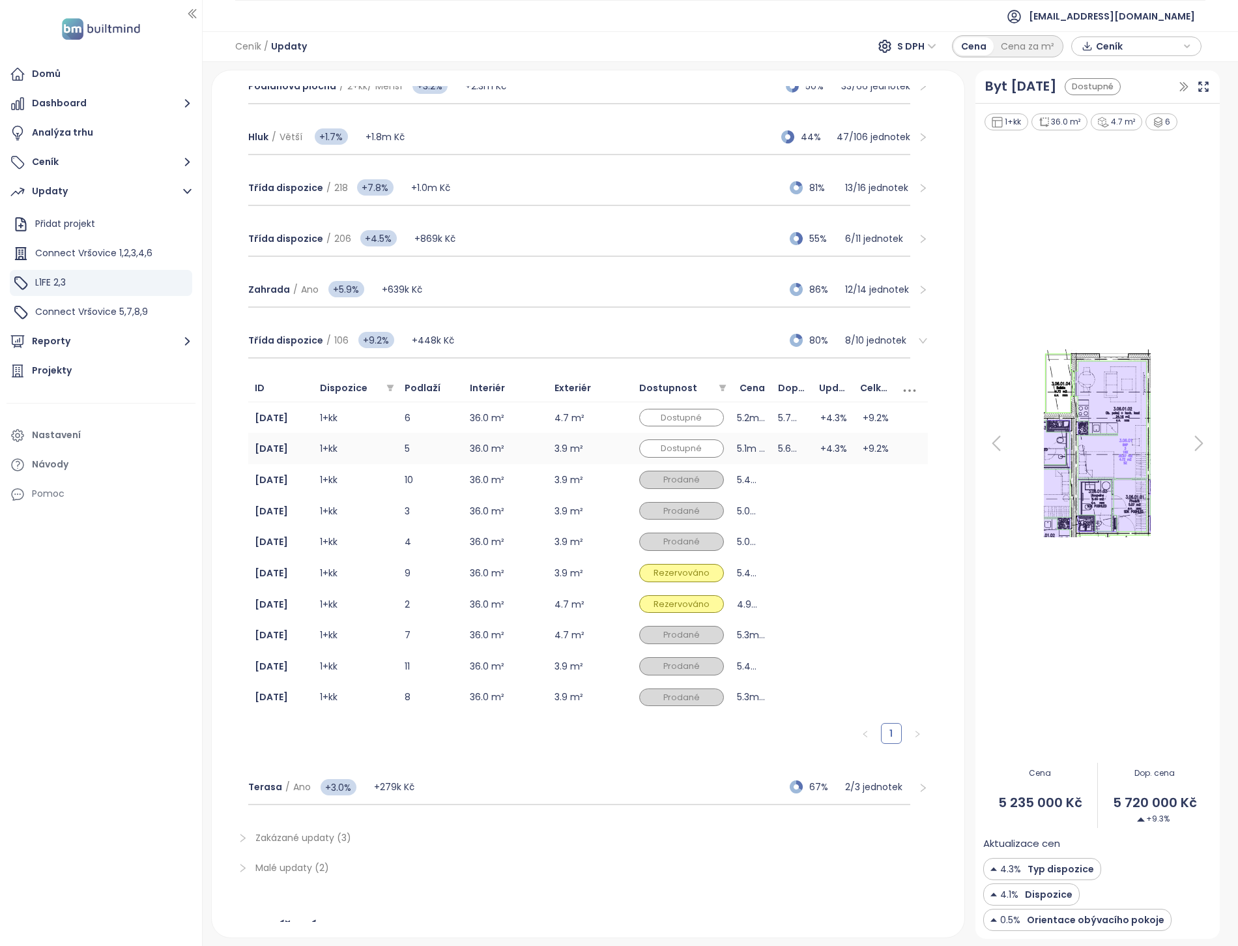
click at [489, 439] on td "36.0 m²" at bounding box center [505, 448] width 85 height 31
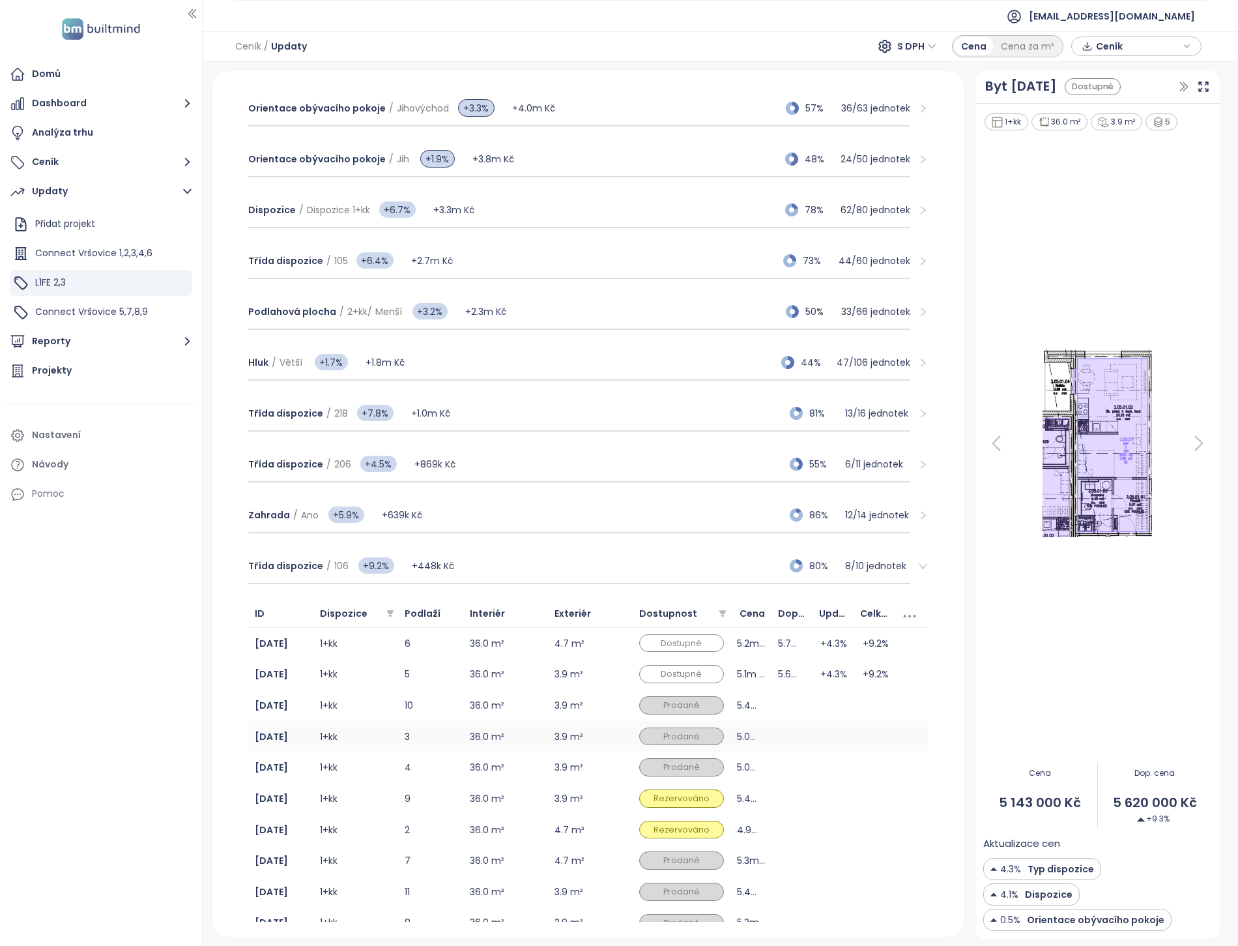
scroll to position [0, 0]
